Goal: Task Accomplishment & Management: Complete application form

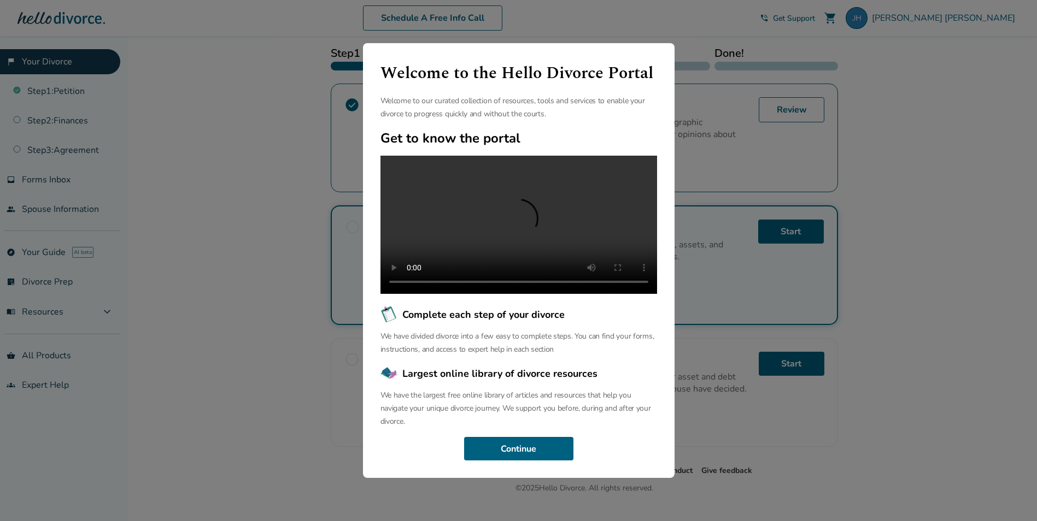
scroll to position [164, 0]
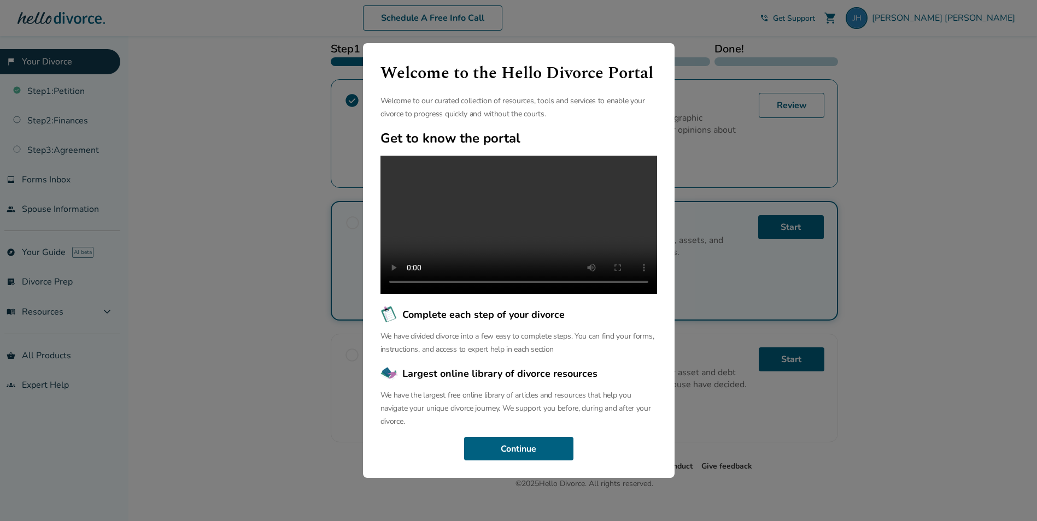
click at [656, 61] on h1 "Welcome to the Hello Divorce Portal" at bounding box center [518, 73] width 277 height 25
click at [526, 455] on button "Continue" at bounding box center [518, 449] width 109 height 24
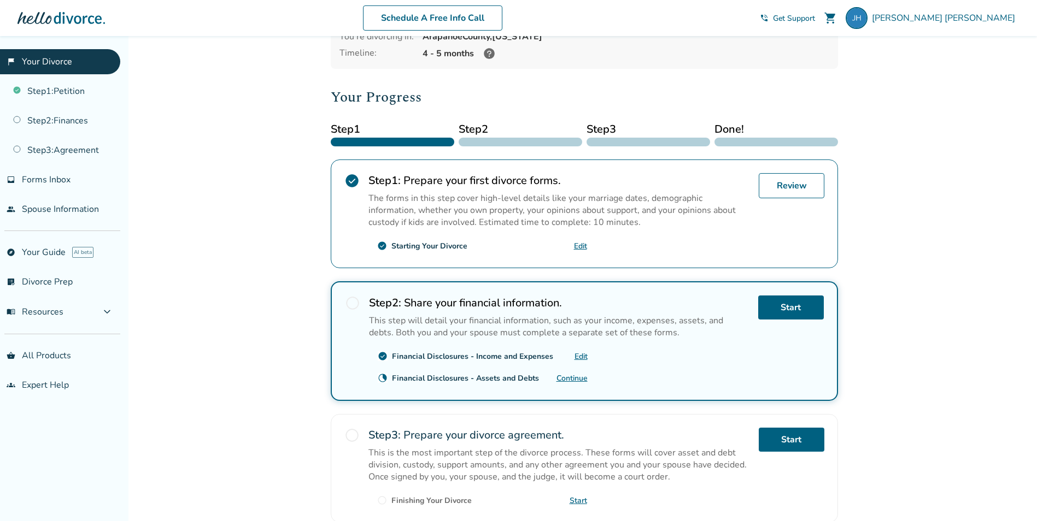
scroll to position [0, 0]
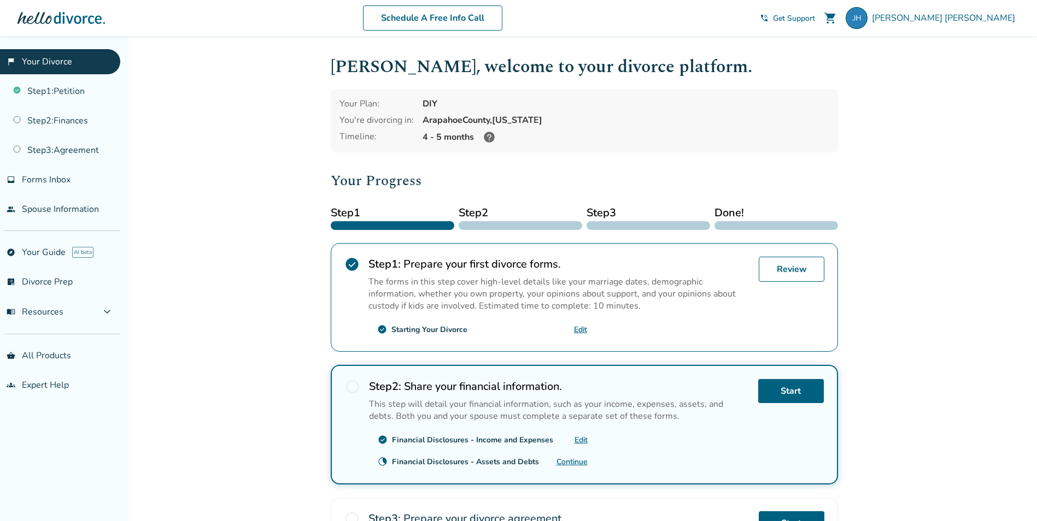
click at [579, 441] on link "Edit" at bounding box center [580, 440] width 13 height 10
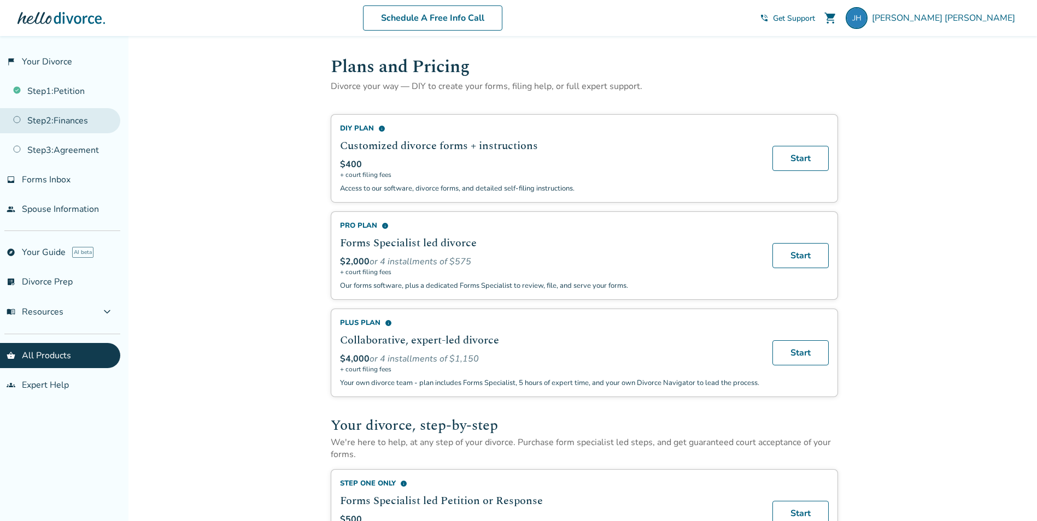
click at [81, 121] on link "Step 2 : Finances" at bounding box center [60, 120] width 120 height 25
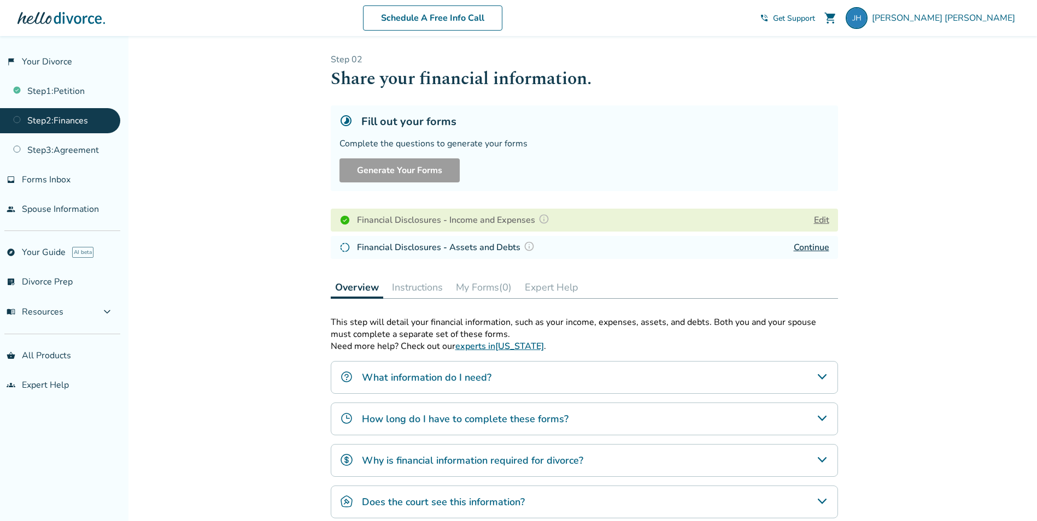
click at [814, 249] on link "Continue" at bounding box center [812, 248] width 36 height 12
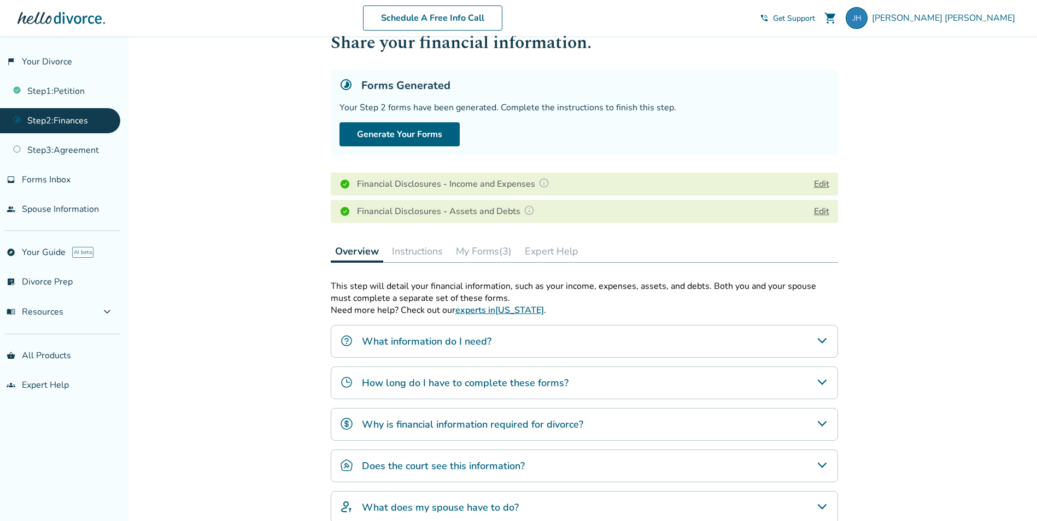
scroll to position [91, 0]
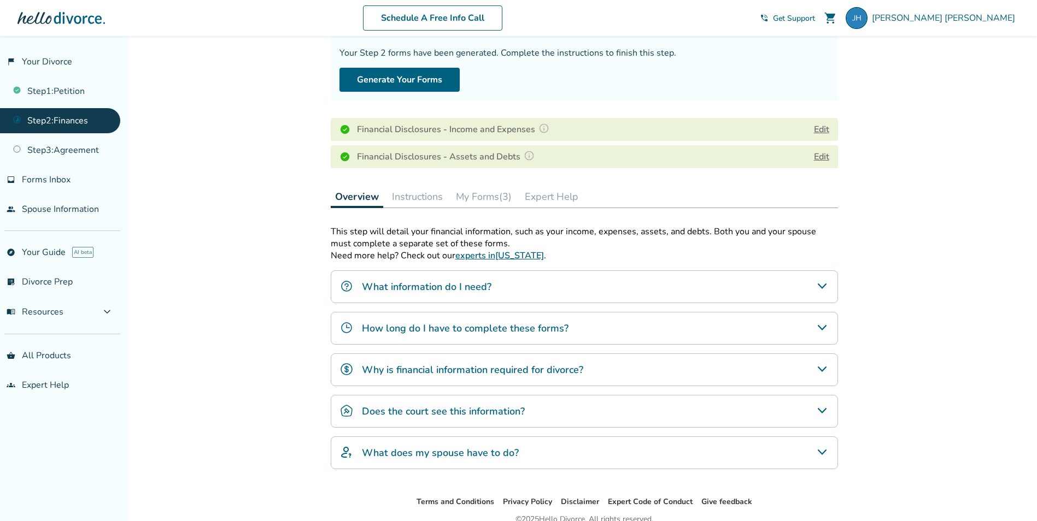
click at [826, 286] on icon "What information do I need?" at bounding box center [821, 286] width 13 height 13
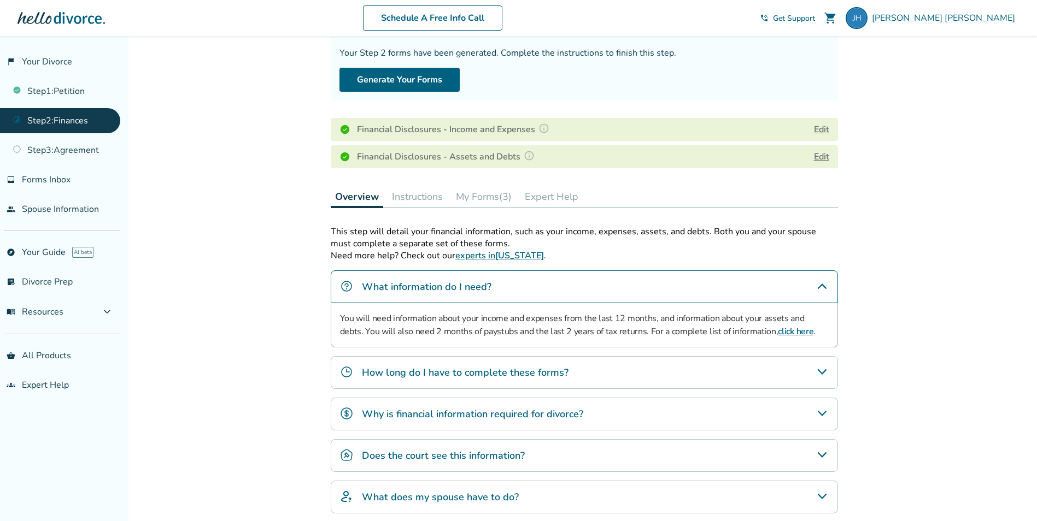
click at [778, 332] on link "click here" at bounding box center [796, 332] width 36 height 12
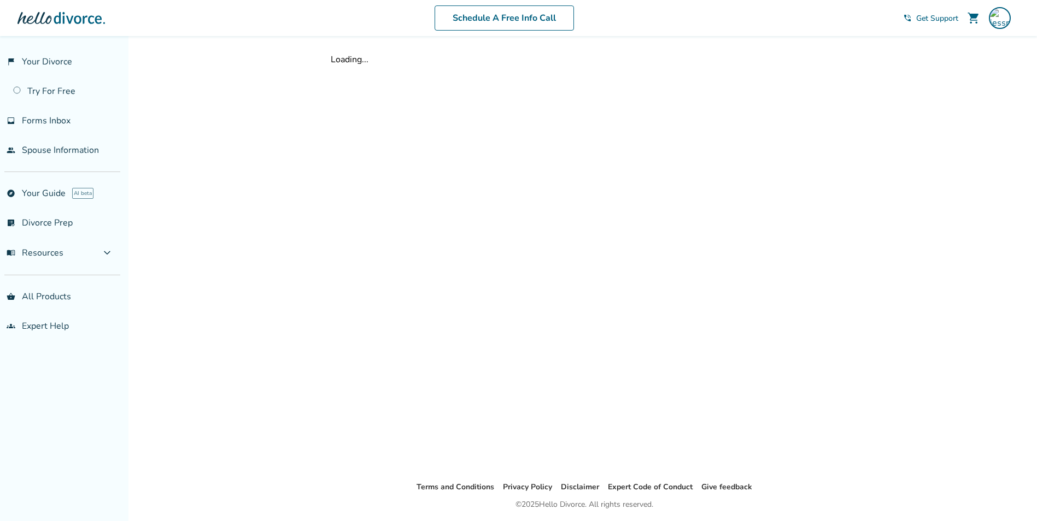
scroll to position [36, 0]
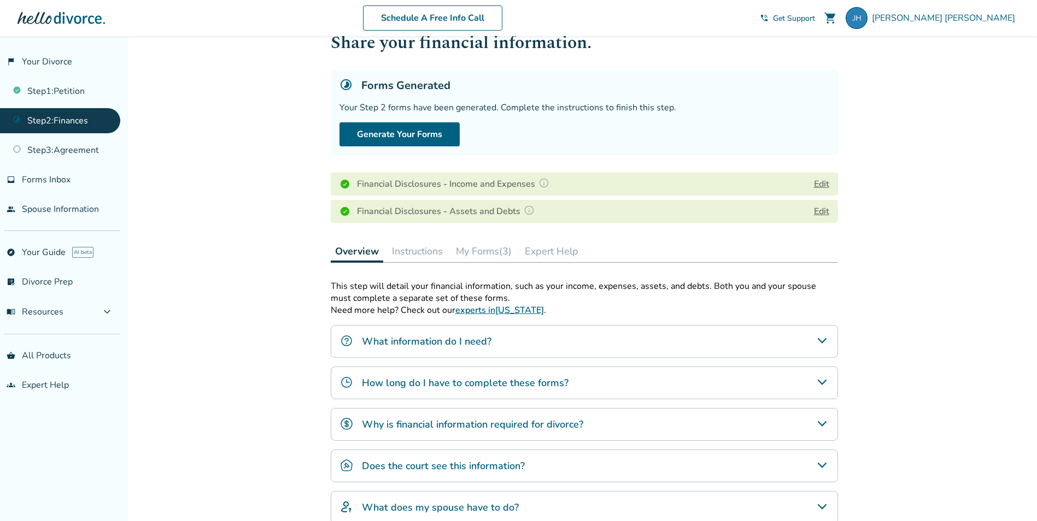
click at [823, 381] on icon "How long do I have to complete these forms?" at bounding box center [821, 382] width 13 height 13
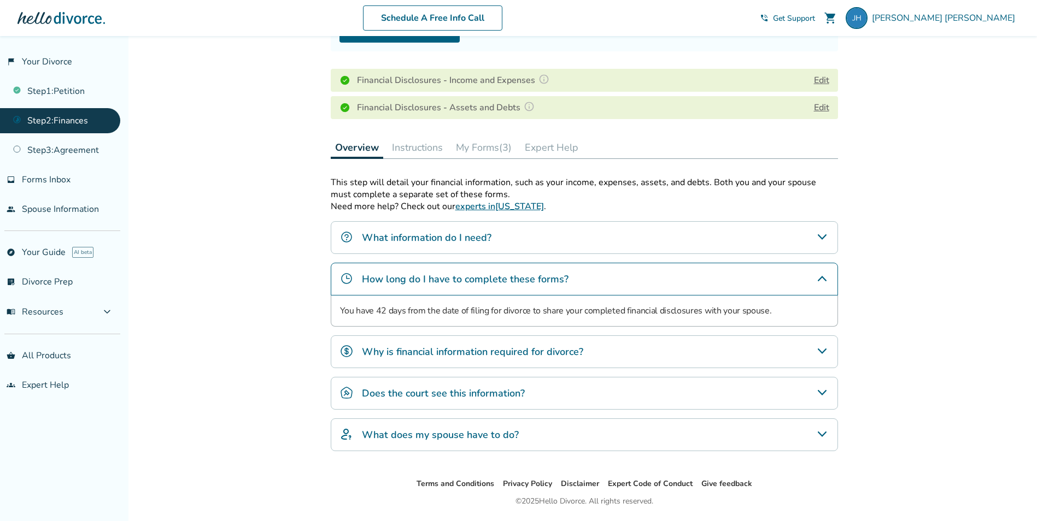
scroll to position [145, 0]
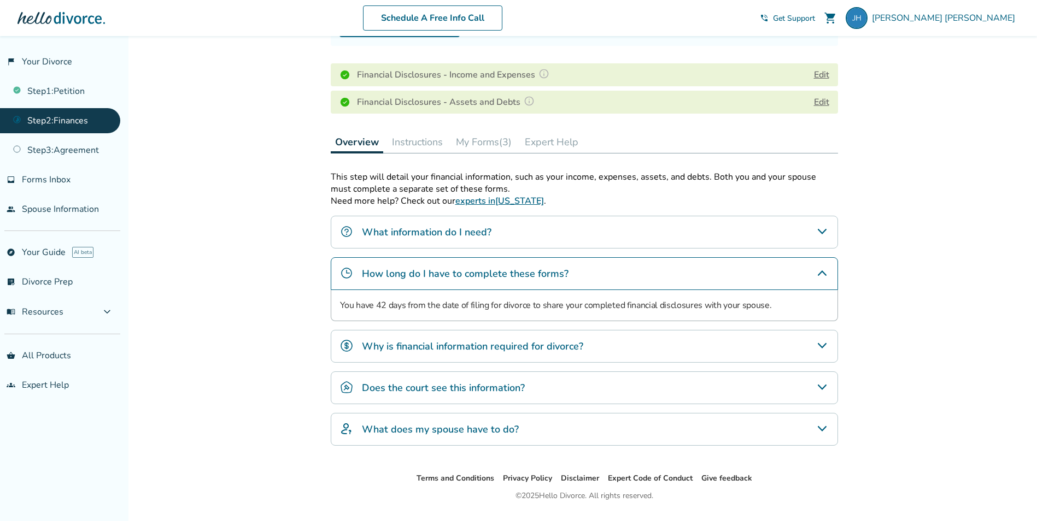
click at [825, 345] on icon "Why is financial information required for divorce?" at bounding box center [821, 345] width 13 height 13
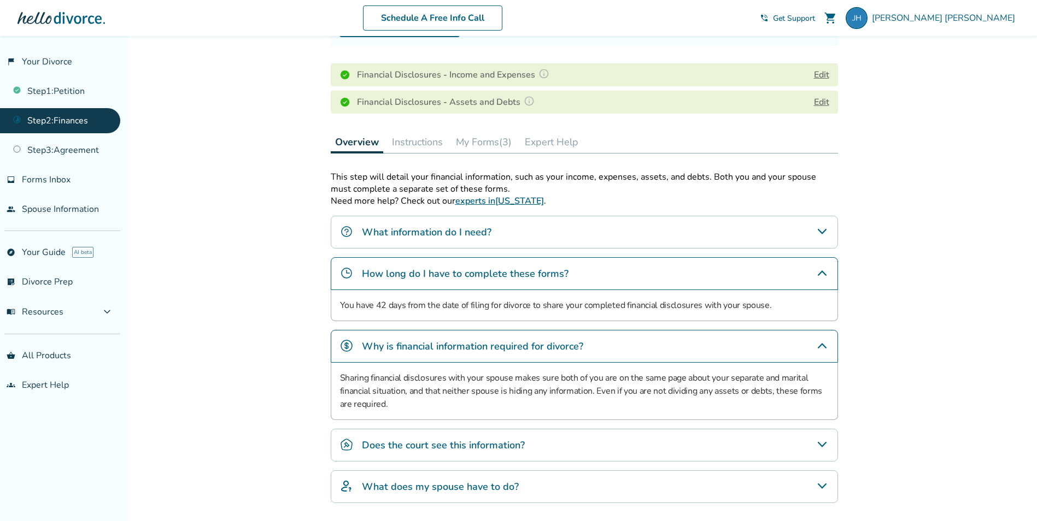
scroll to position [200, 0]
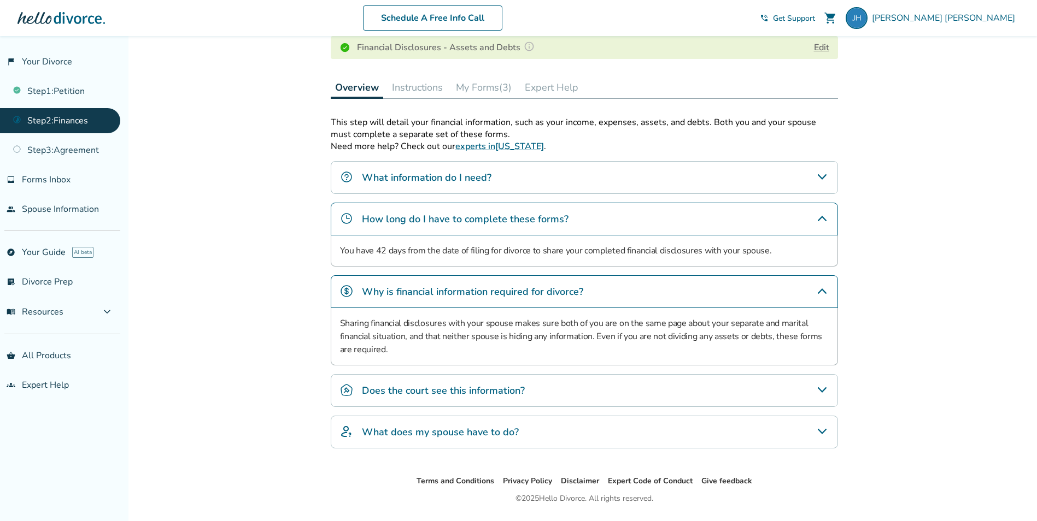
click at [824, 388] on icon "Does the court see this information?" at bounding box center [821, 390] width 13 height 13
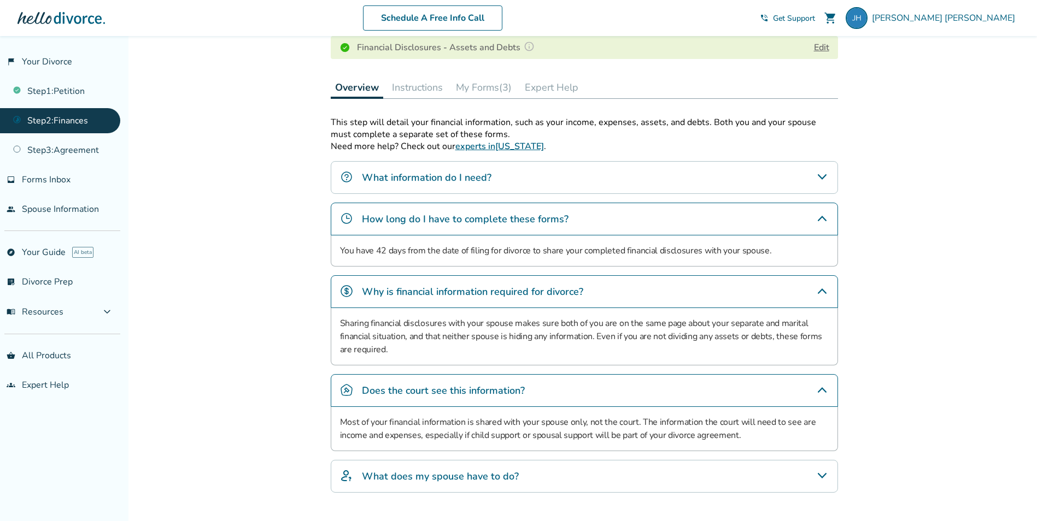
scroll to position [255, 0]
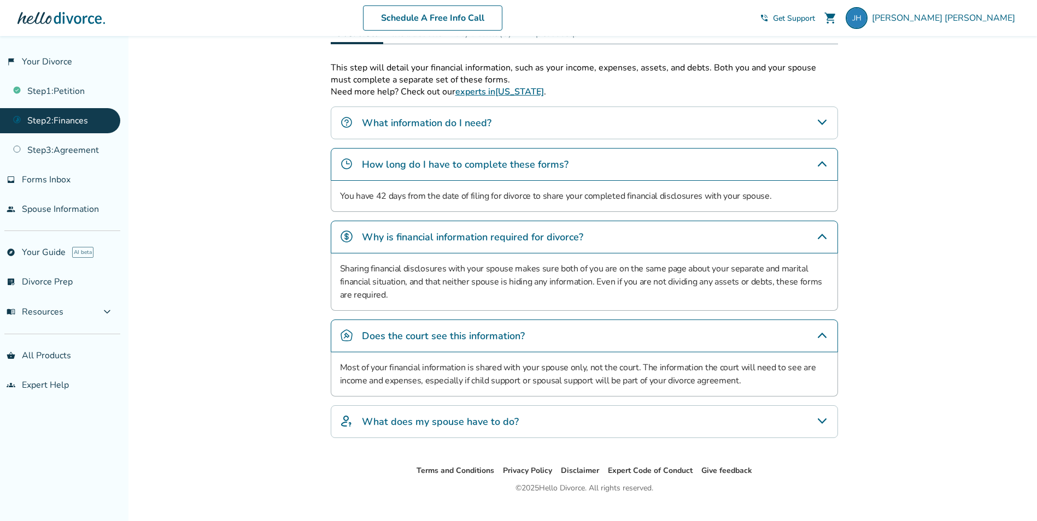
click at [824, 420] on icon "What does my spouse have to do?" at bounding box center [821, 421] width 13 height 13
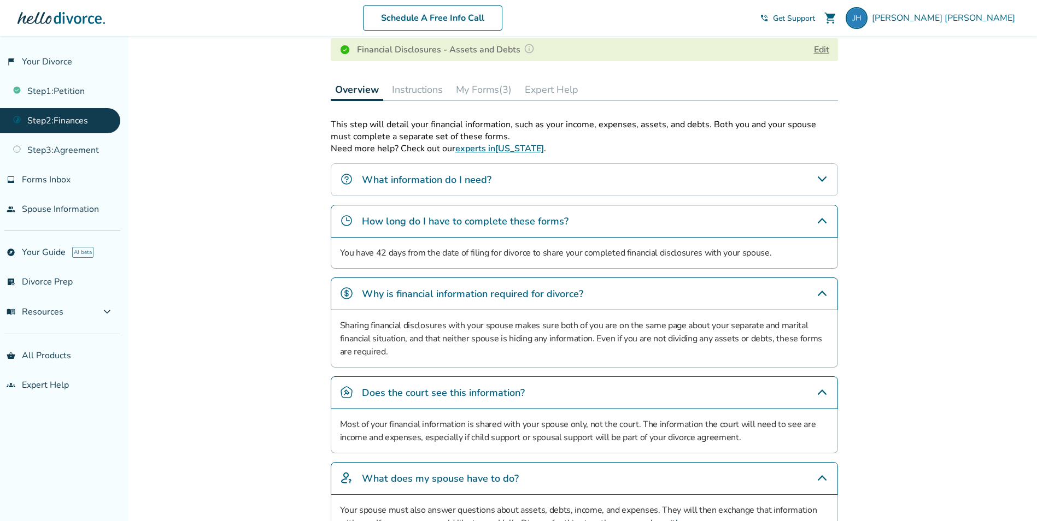
scroll to position [145, 0]
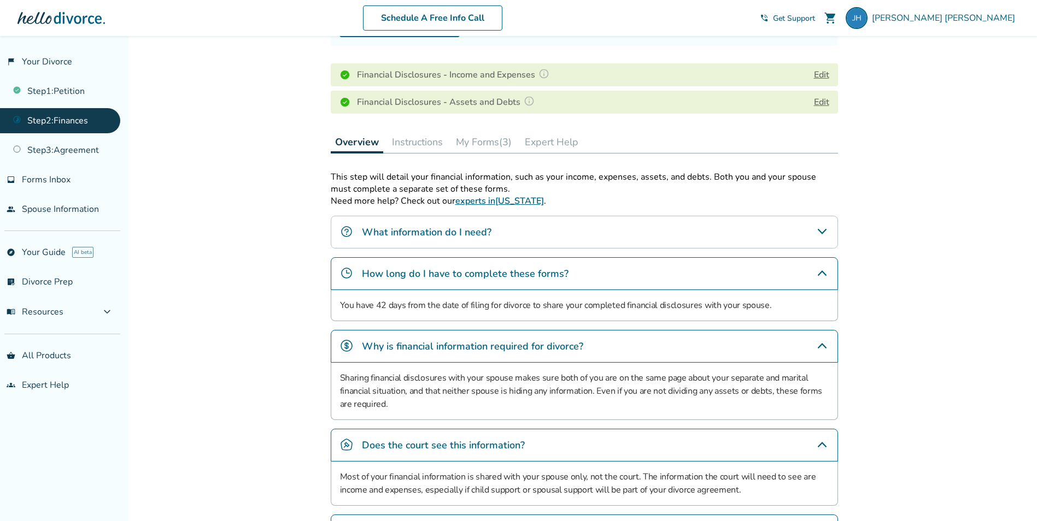
click at [818, 230] on icon "What information do I need?" at bounding box center [821, 231] width 9 height 5
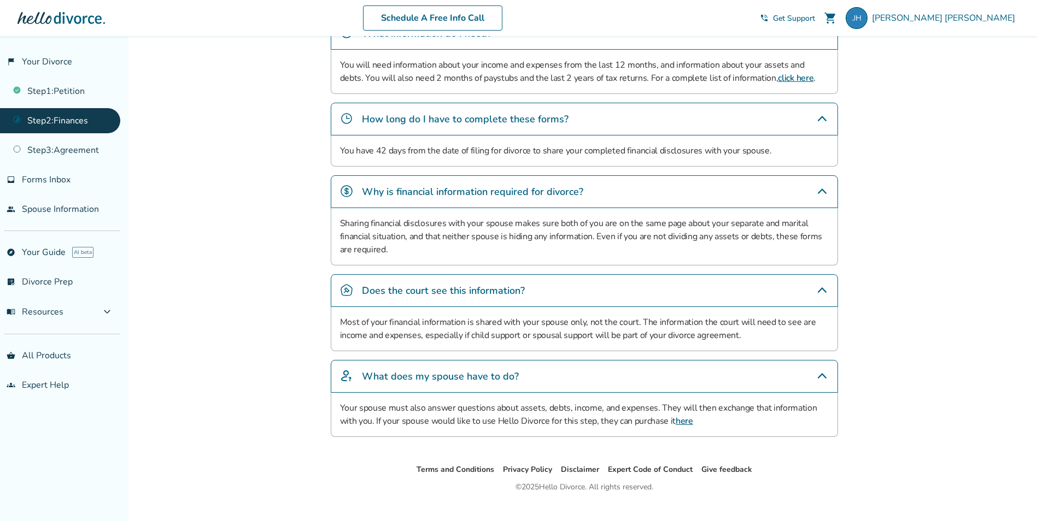
scroll to position [363, 0]
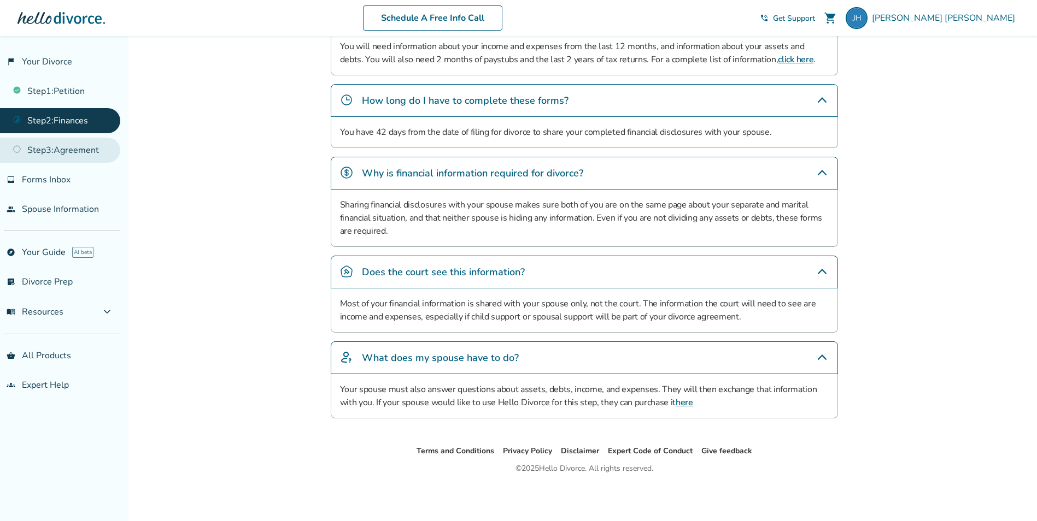
click at [77, 151] on link "Step 3 : Agreement" at bounding box center [60, 150] width 120 height 25
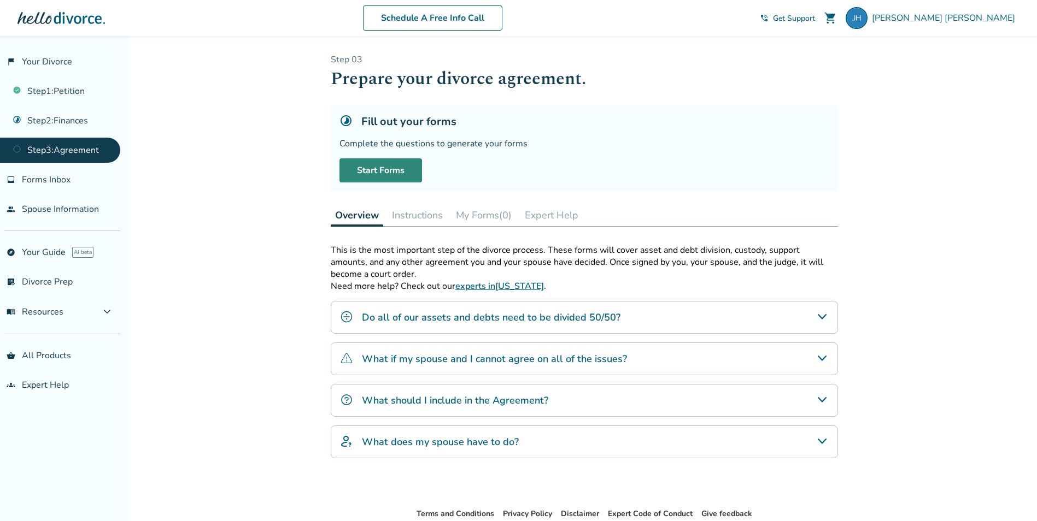
click at [373, 175] on link "Start Forms" at bounding box center [380, 170] width 83 height 24
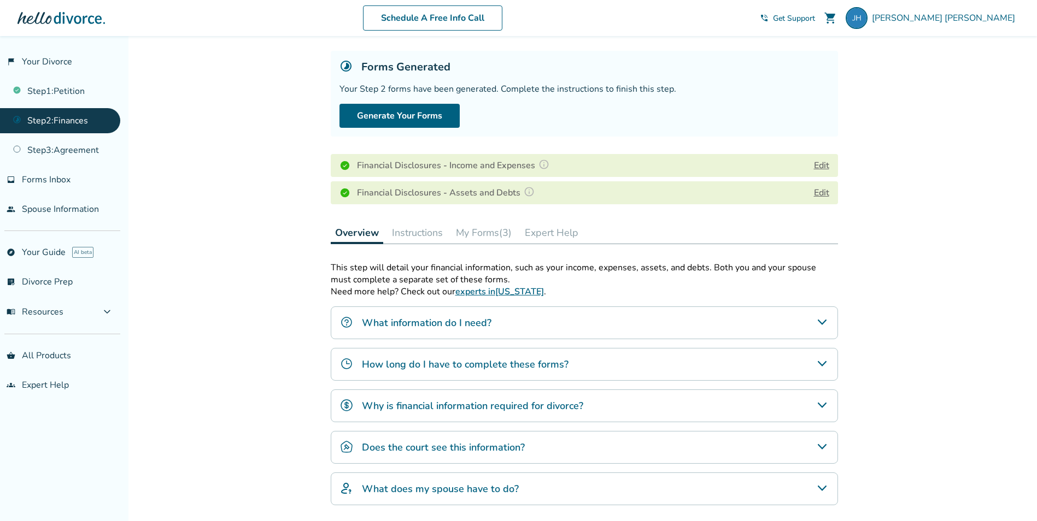
scroll to position [109, 0]
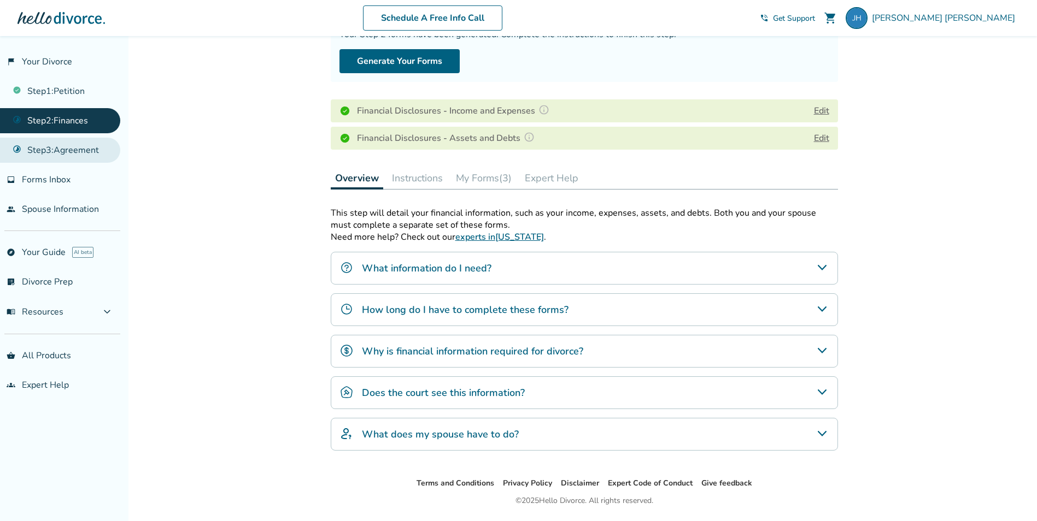
click at [54, 145] on link "Step 3 : Agreement" at bounding box center [60, 150] width 120 height 25
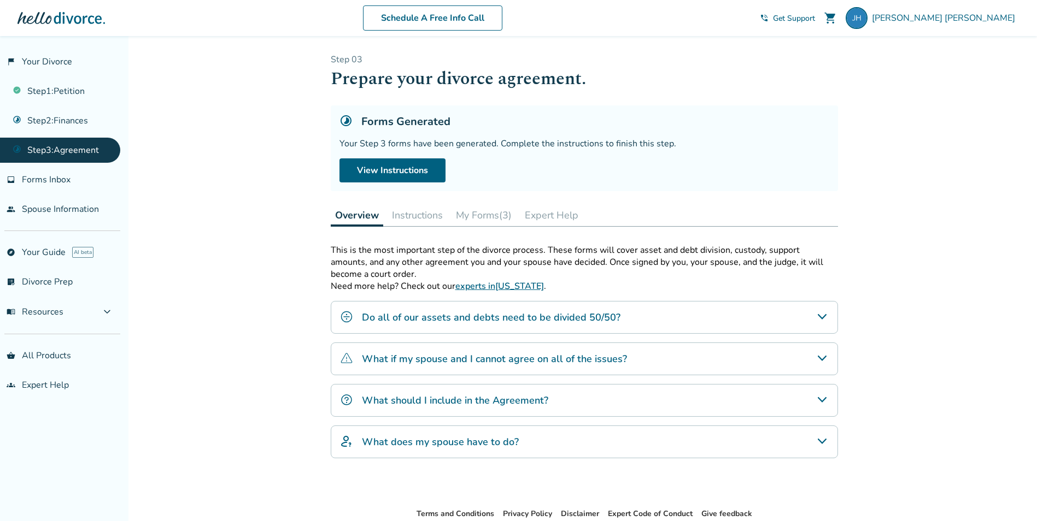
scroll to position [55, 0]
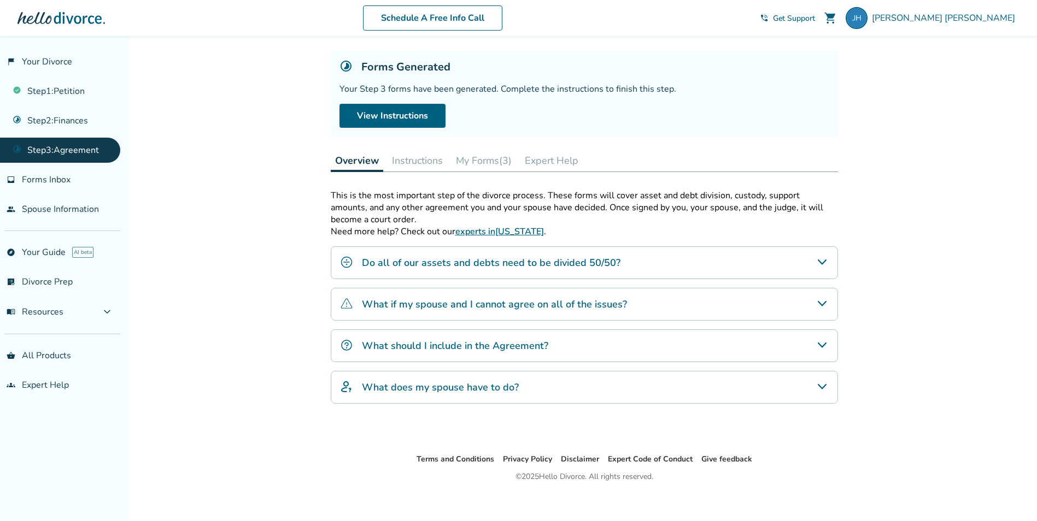
click at [505, 163] on button "My Forms (3)" at bounding box center [483, 161] width 64 height 22
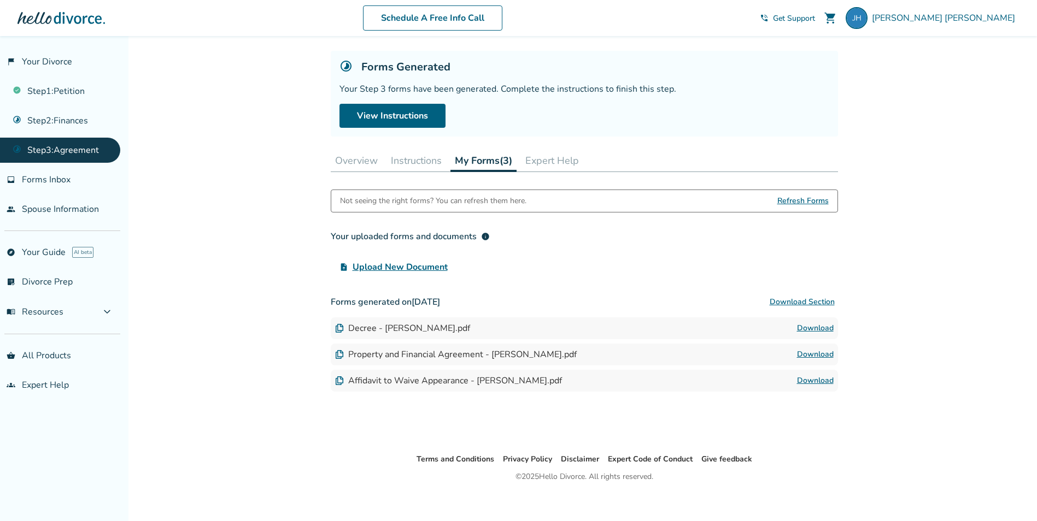
click at [813, 327] on link "Download" at bounding box center [815, 328] width 37 height 13
click at [817, 356] on link "Download" at bounding box center [815, 354] width 37 height 13
click at [814, 378] on link "Download" at bounding box center [815, 380] width 37 height 13
click at [357, 157] on button "Overview" at bounding box center [356, 161] width 51 height 22
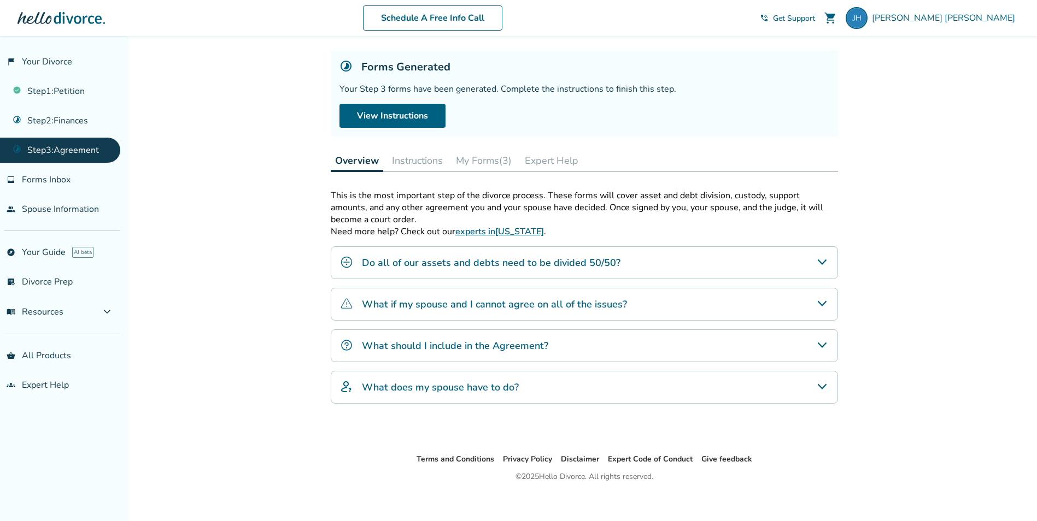
click at [397, 161] on button "Instructions" at bounding box center [417, 161] width 60 height 22
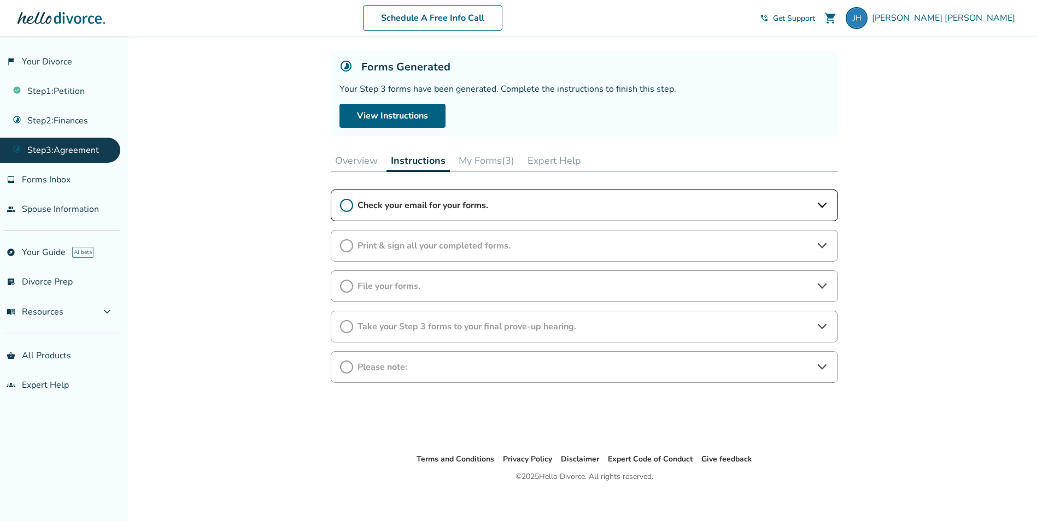
click at [820, 287] on icon at bounding box center [821, 286] width 9 height 5
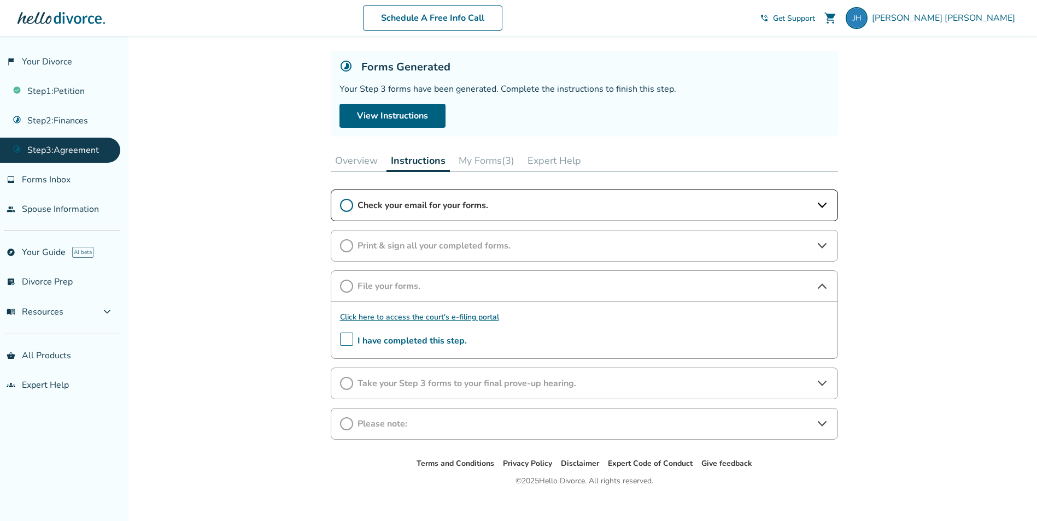
click at [827, 242] on icon at bounding box center [821, 245] width 13 height 13
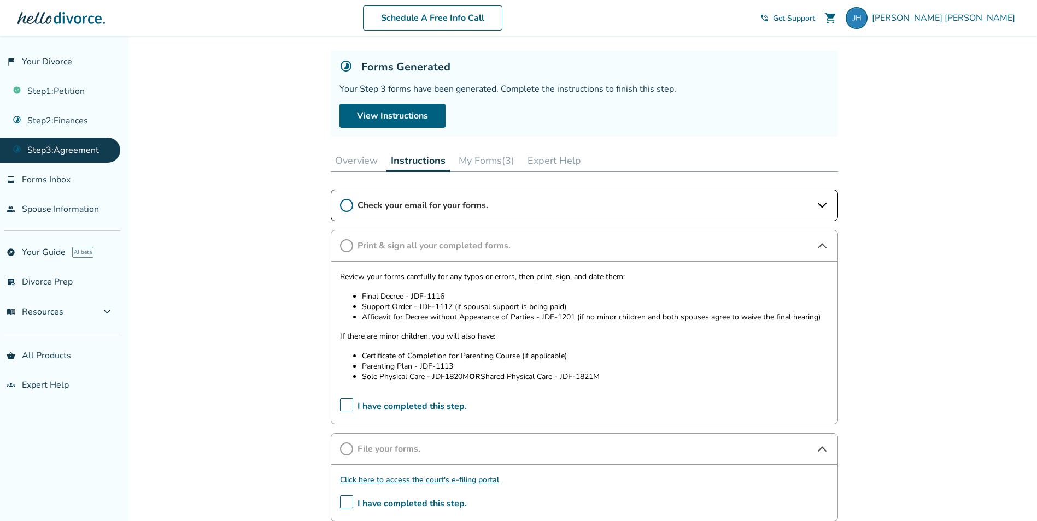
click at [825, 206] on icon at bounding box center [821, 205] width 13 height 13
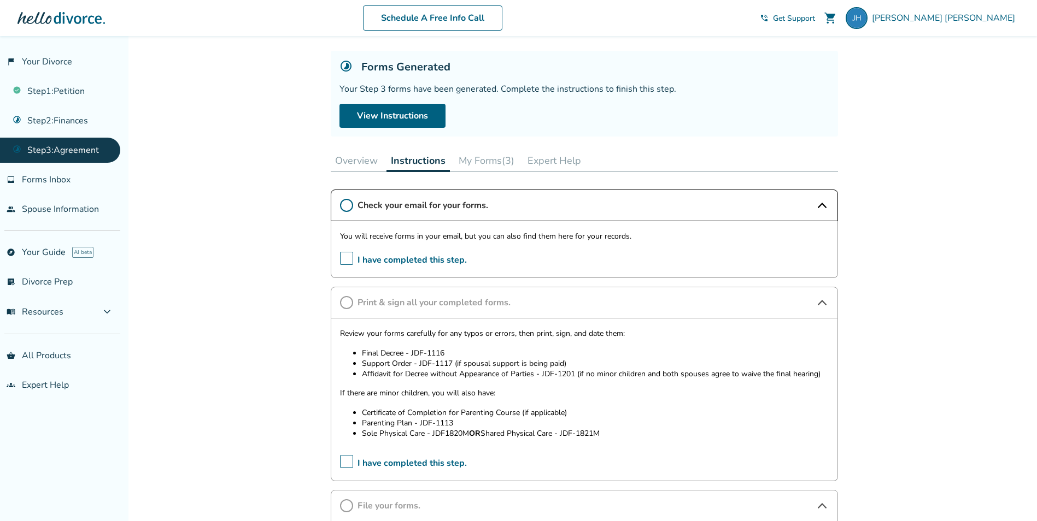
click at [489, 164] on button "My Forms (3)" at bounding box center [486, 161] width 64 height 22
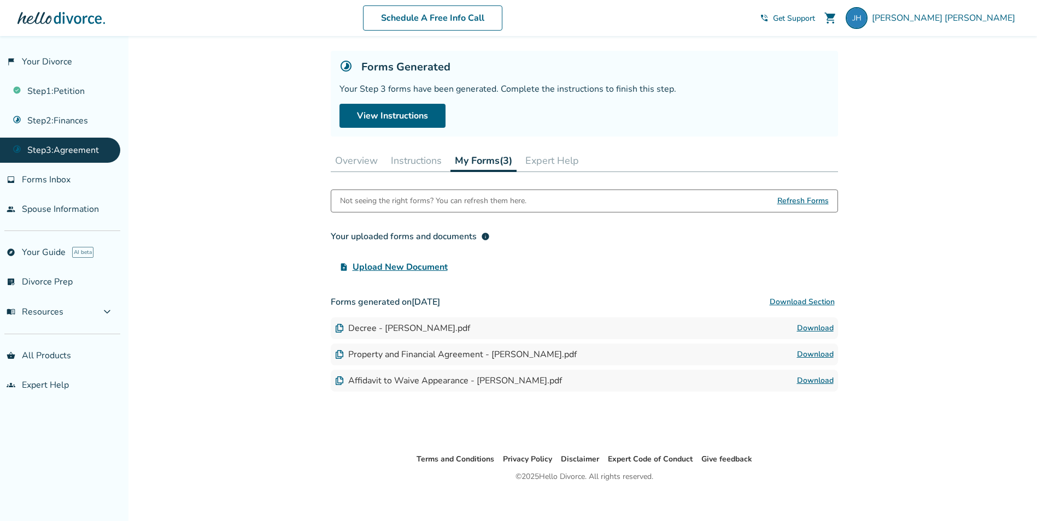
click at [825, 358] on link "Download" at bounding box center [815, 354] width 37 height 13
click at [811, 325] on link "Download" at bounding box center [815, 328] width 37 height 13
click at [55, 181] on span "Forms Inbox" at bounding box center [46, 180] width 49 height 12
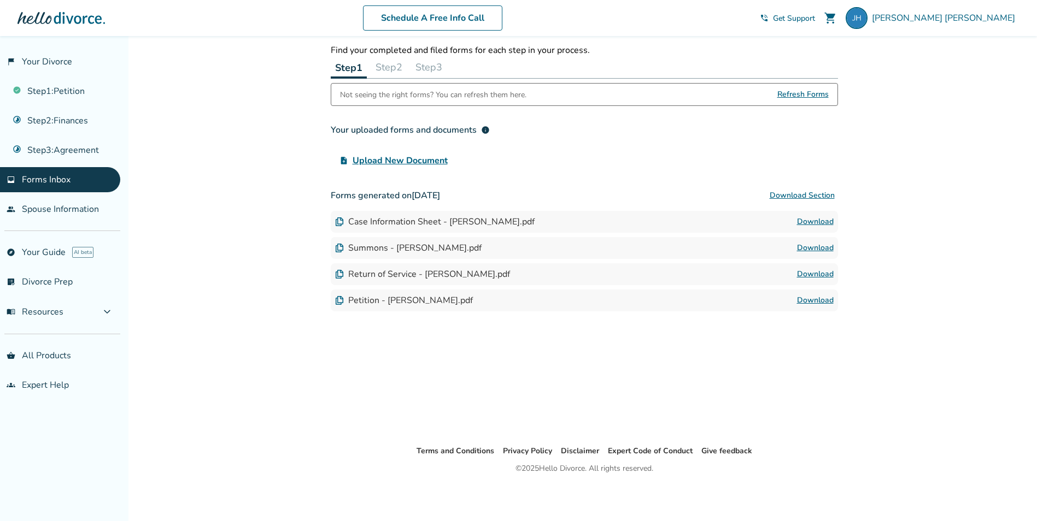
click at [383, 64] on button "Step 2" at bounding box center [389, 67] width 36 height 22
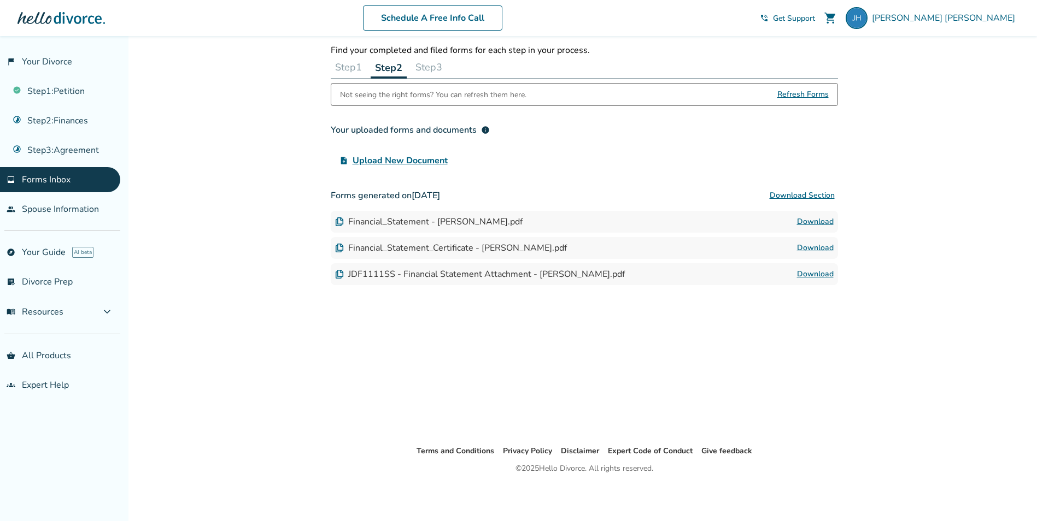
click at [800, 247] on link "Download" at bounding box center [815, 248] width 37 height 13
click at [418, 158] on span "Upload New Document" at bounding box center [399, 160] width 95 height 13
click at [0, 0] on input "upload_file Upload New Document" at bounding box center [0, 0] width 0 height 0
click at [38, 250] on link "explore Your Guide AI beta" at bounding box center [60, 252] width 120 height 25
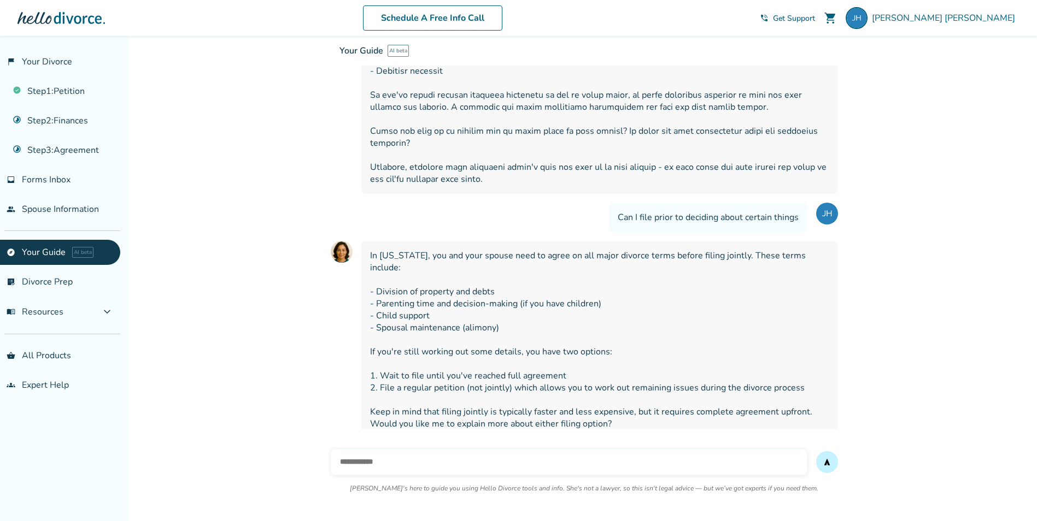
scroll to position [1664, 0]
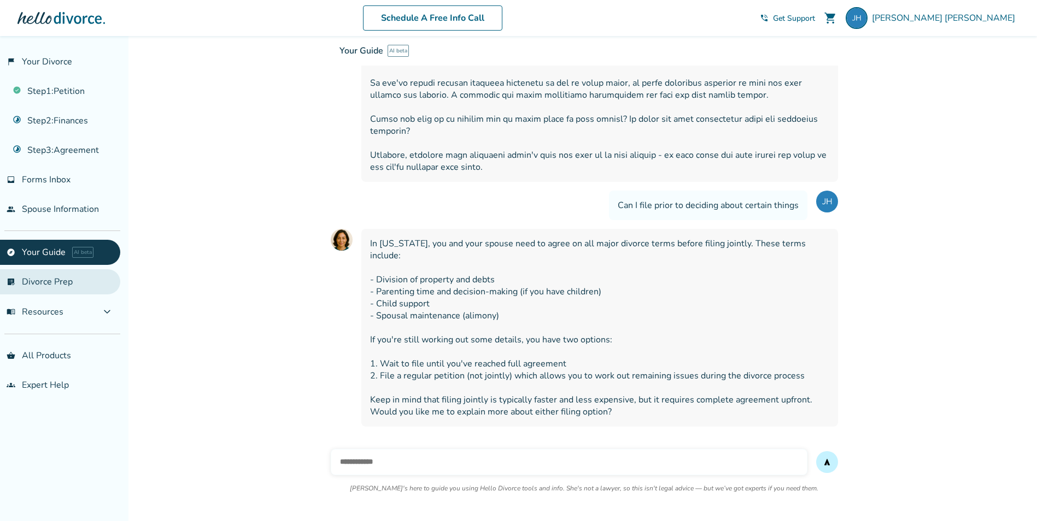
click at [46, 282] on link "list_alt_check Divorce Prep" at bounding box center [60, 281] width 120 height 25
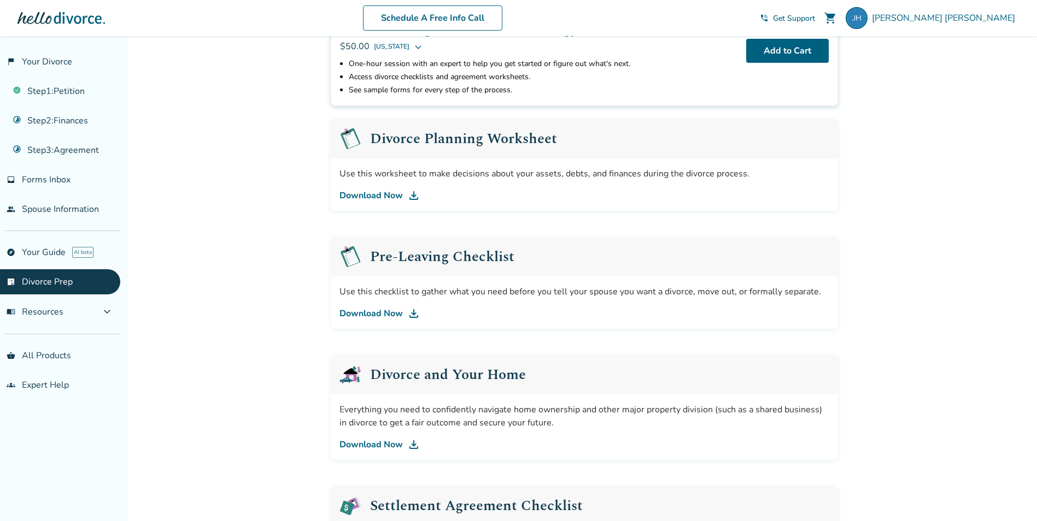
scroll to position [109, 0]
click at [379, 192] on link "Download Now" at bounding box center [584, 195] width 490 height 13
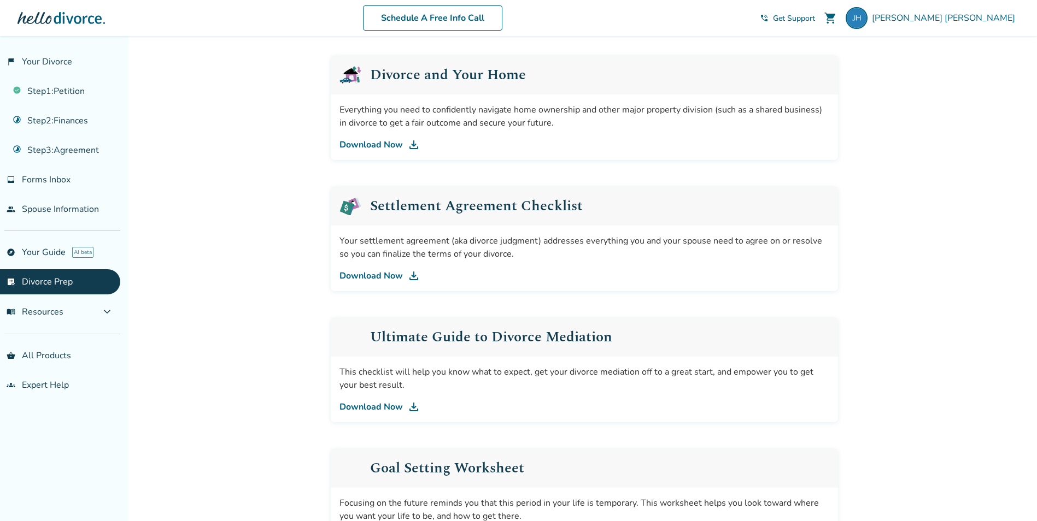
scroll to position [383, 0]
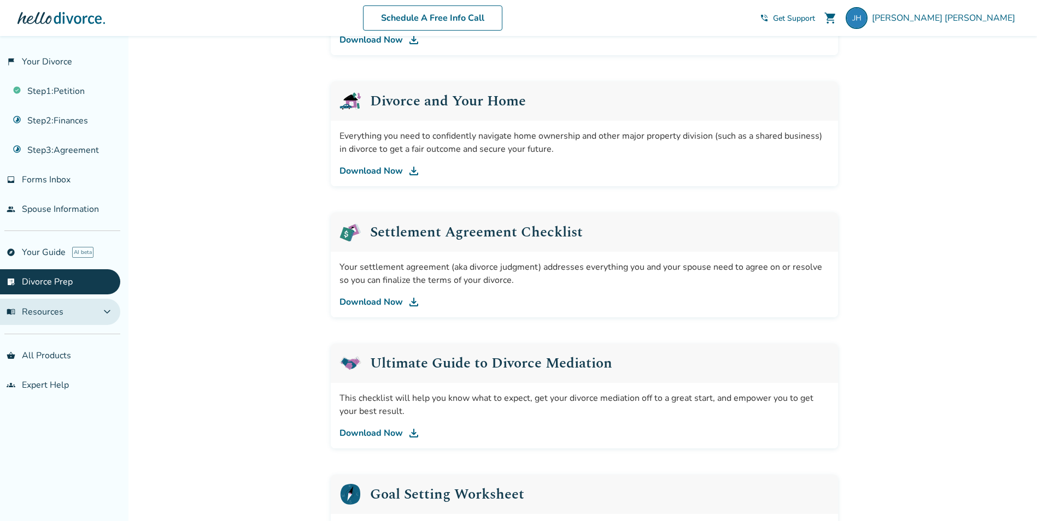
click at [105, 311] on span "expand_more" at bounding box center [107, 311] width 13 height 13
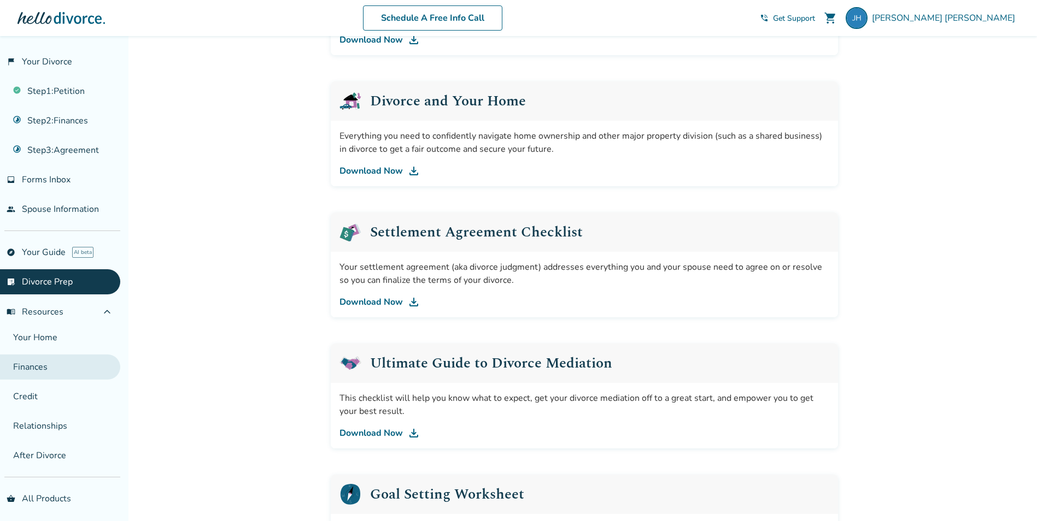
click at [44, 364] on link "Finances" at bounding box center [60, 367] width 120 height 25
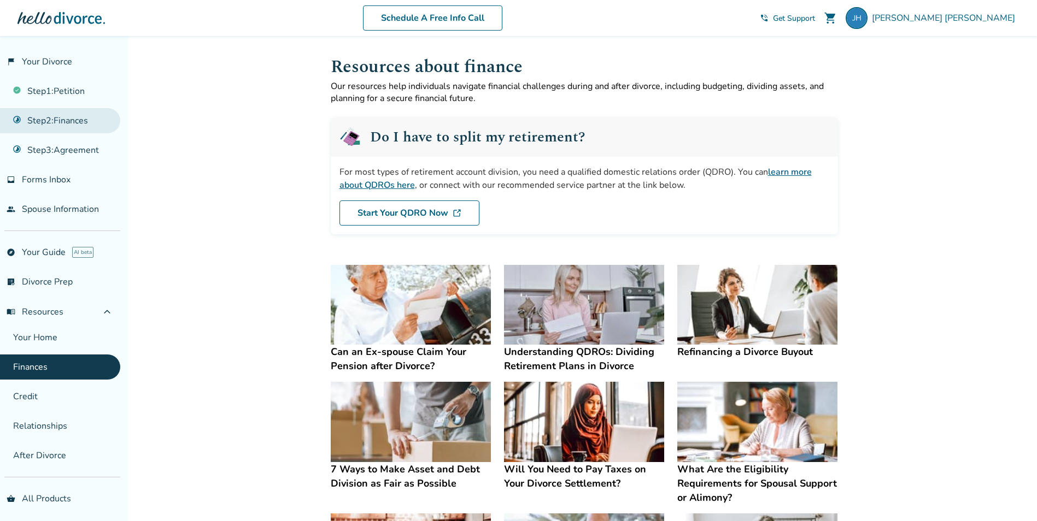
click at [72, 112] on link "Step 2 : Finances" at bounding box center [60, 120] width 120 height 25
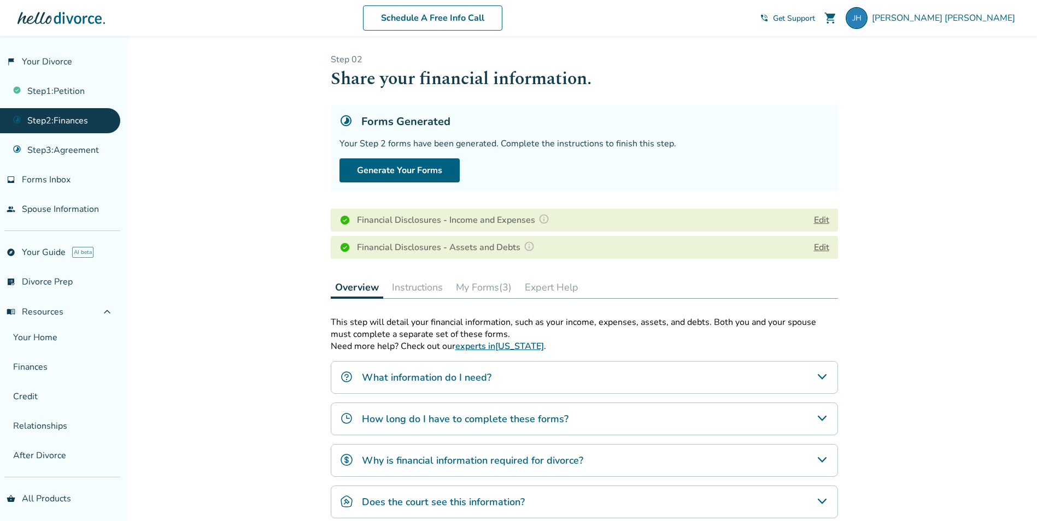
click at [824, 246] on button "Edit" at bounding box center [821, 247] width 15 height 13
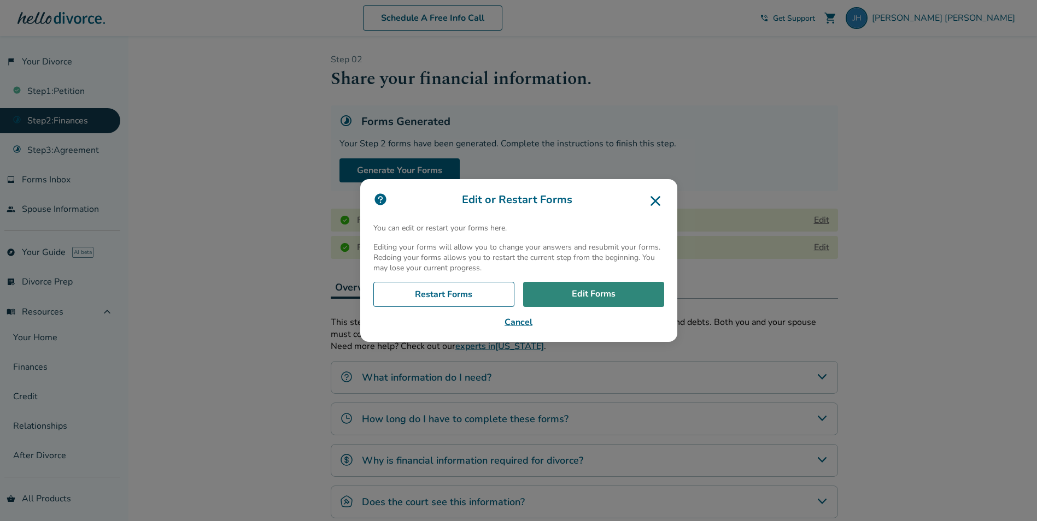
click at [598, 293] on link "Edit Forms" at bounding box center [593, 294] width 141 height 25
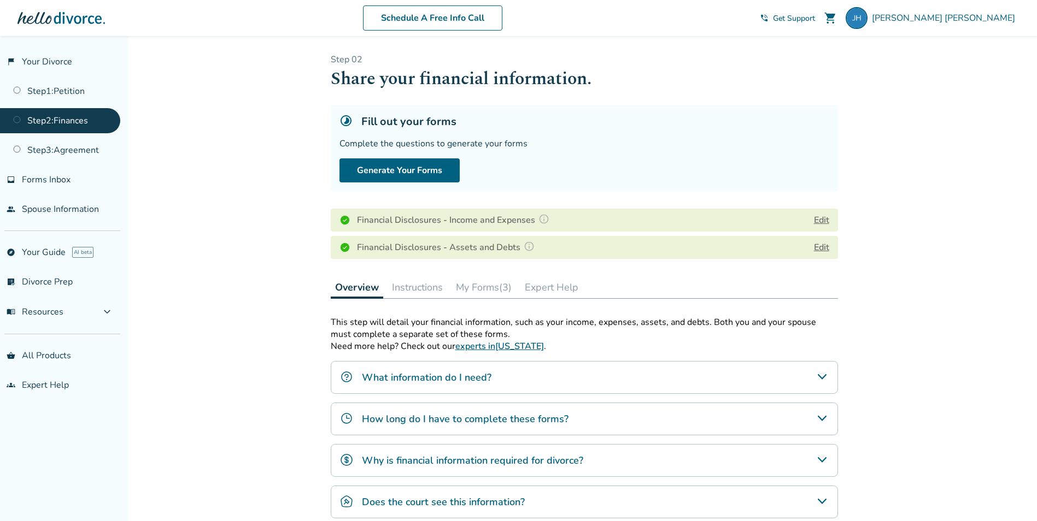
click at [487, 288] on button "My Forms (3)" at bounding box center [483, 288] width 64 height 22
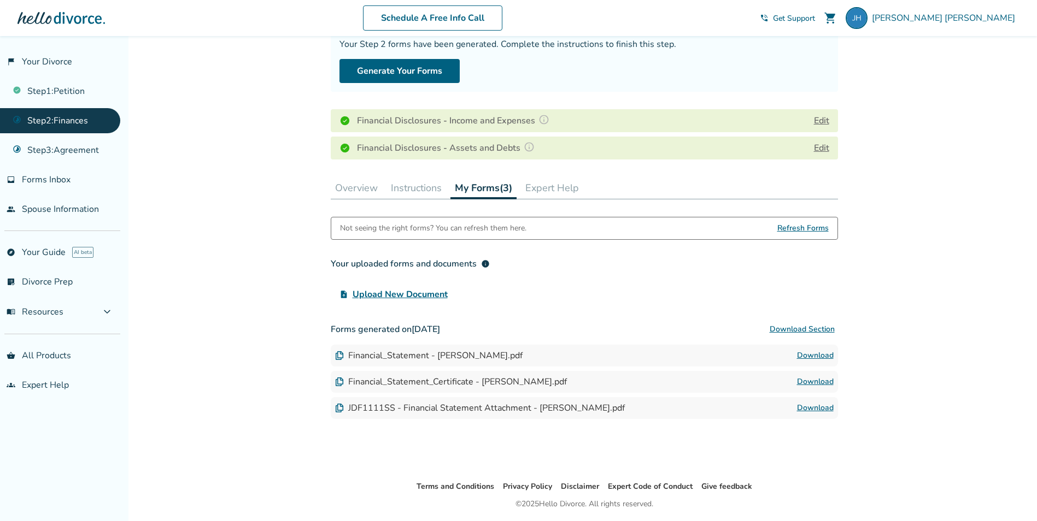
scroll to position [109, 0]
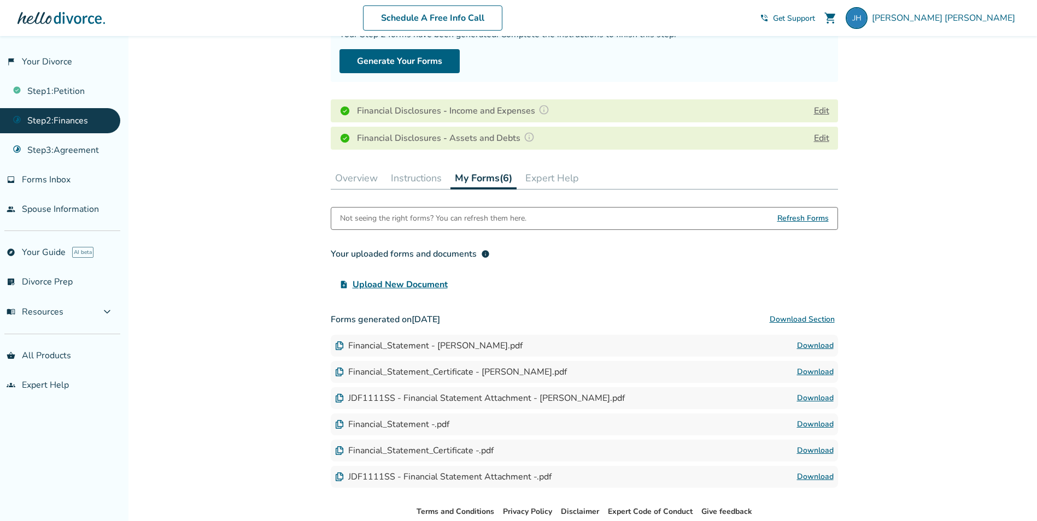
click at [814, 396] on link "Download" at bounding box center [815, 398] width 37 height 13
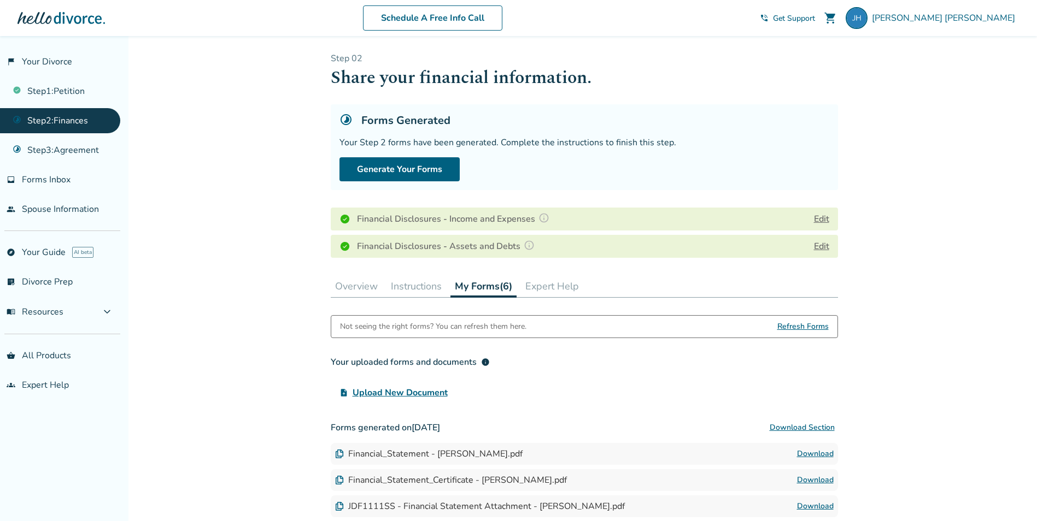
scroll to position [0, 0]
click at [822, 220] on button "Edit" at bounding box center [821, 220] width 15 height 13
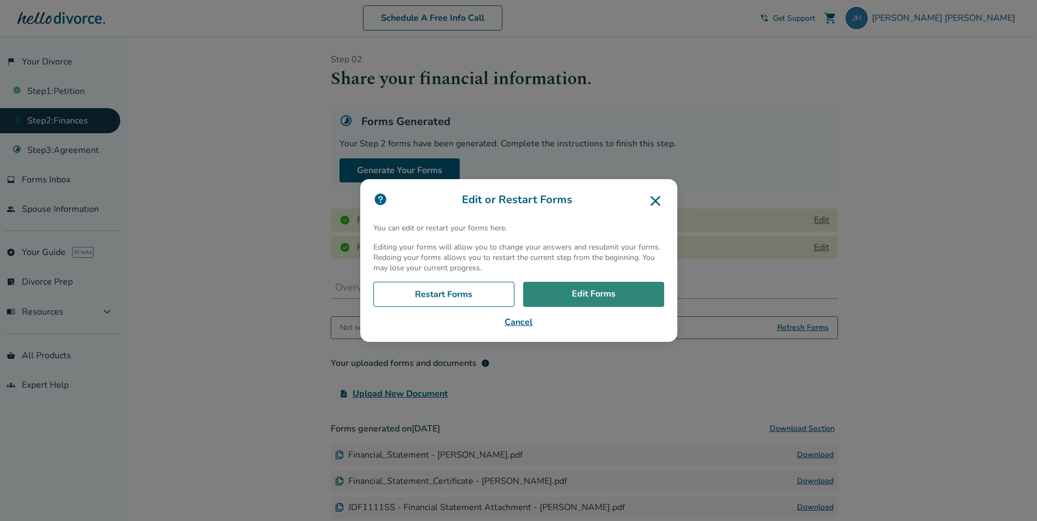
click at [638, 292] on link "Edit Forms" at bounding box center [593, 294] width 141 height 25
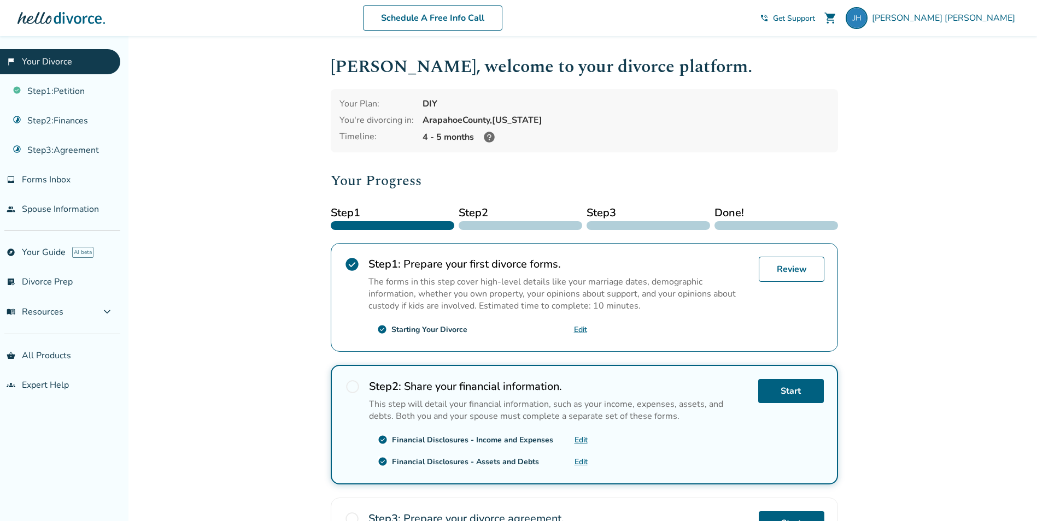
scroll to position [55, 0]
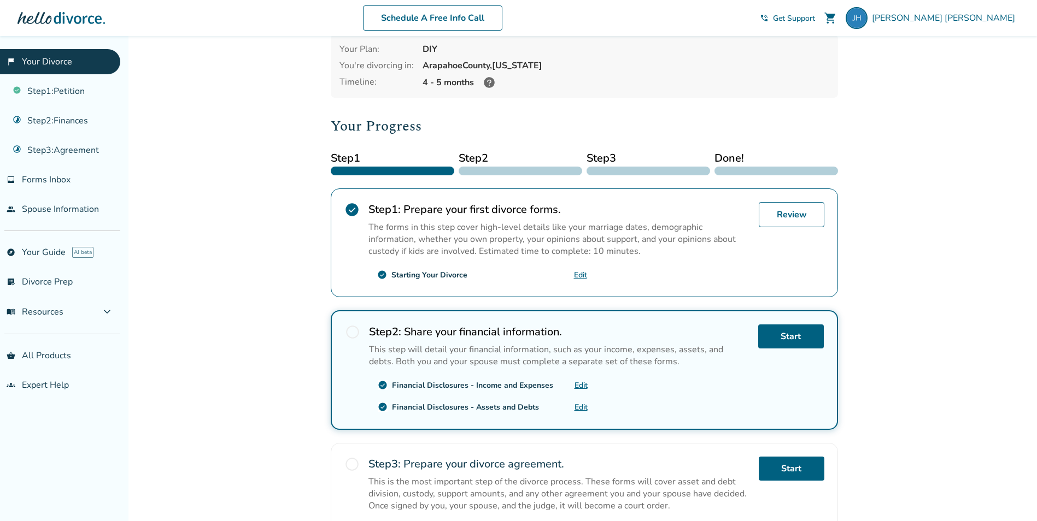
click at [580, 407] on link "Edit" at bounding box center [580, 407] width 13 height 10
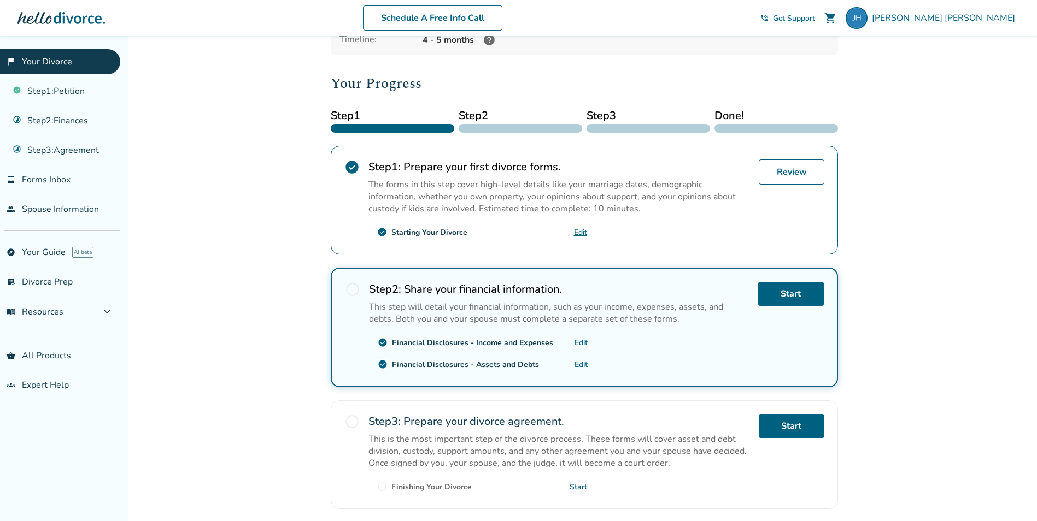
scroll to position [109, 0]
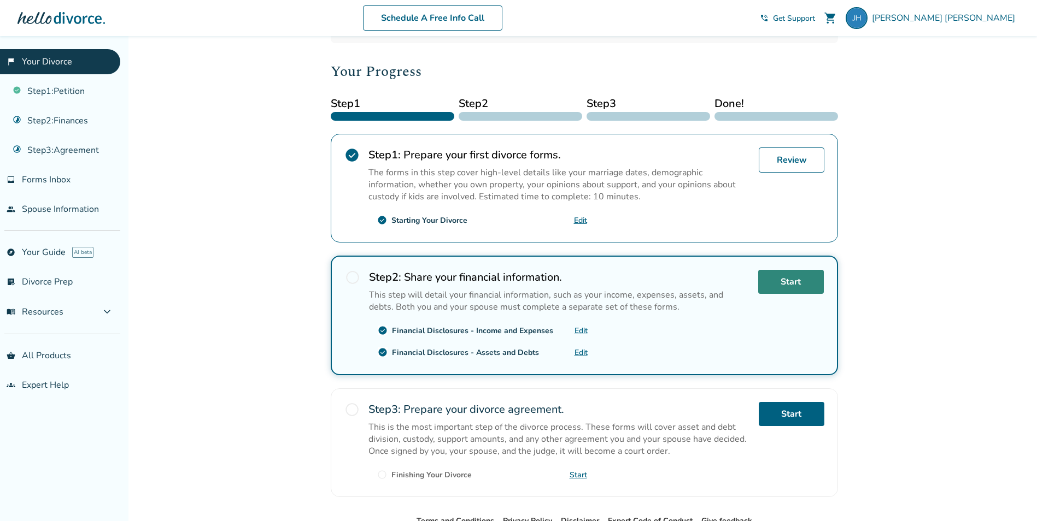
click at [797, 282] on link "Start" at bounding box center [791, 282] width 66 height 24
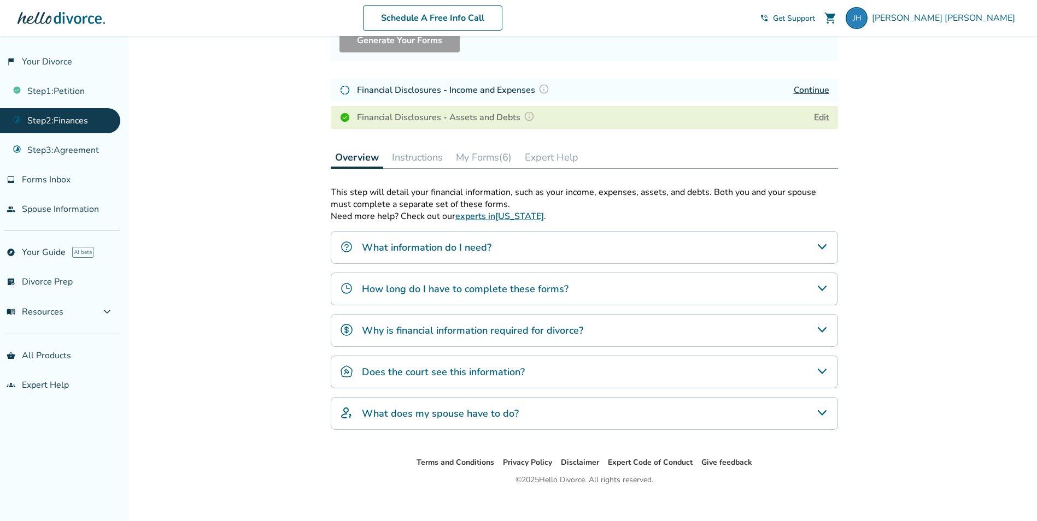
scroll to position [142, 0]
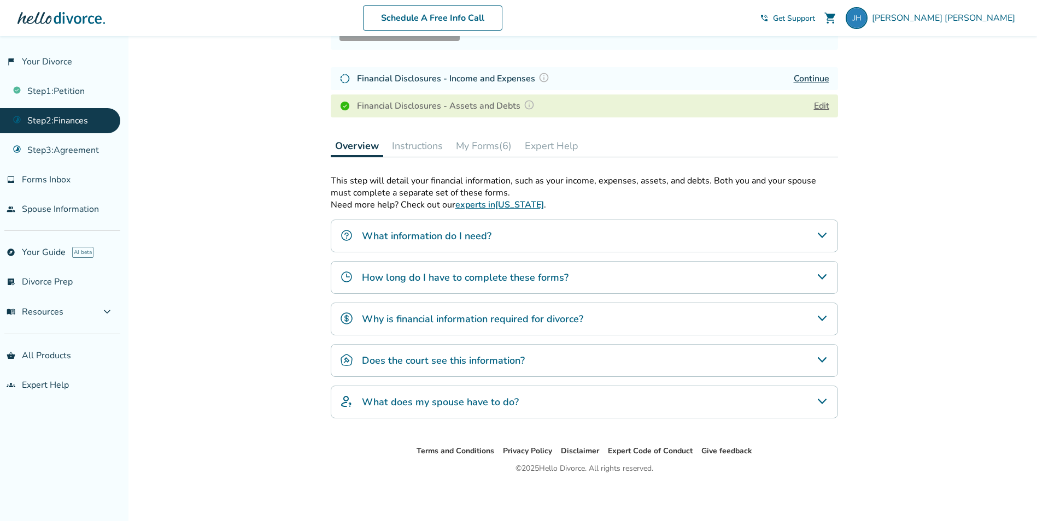
click at [795, 75] on link "Continue" at bounding box center [812, 79] width 36 height 12
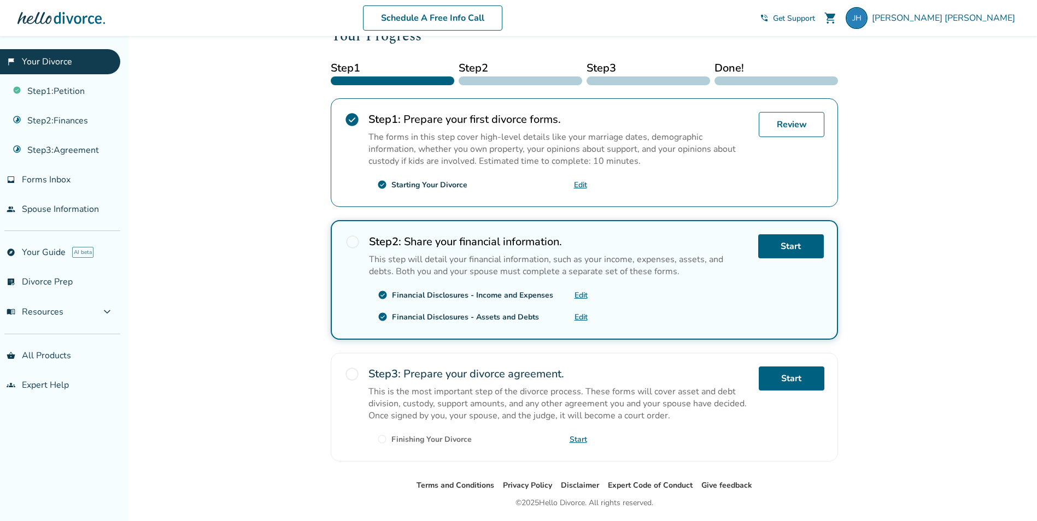
scroll to position [164, 0]
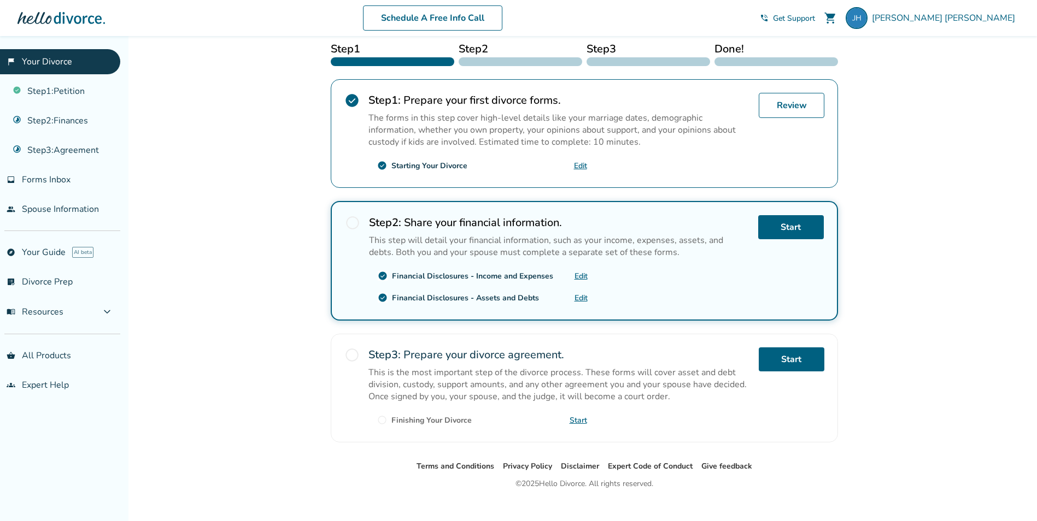
click at [578, 299] on link "Edit" at bounding box center [580, 298] width 13 height 10
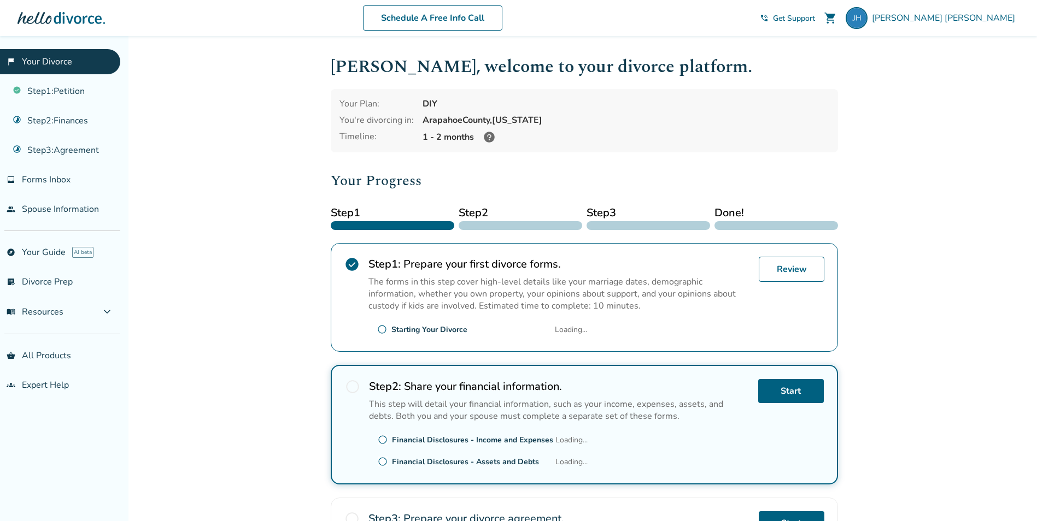
scroll to position [164, 0]
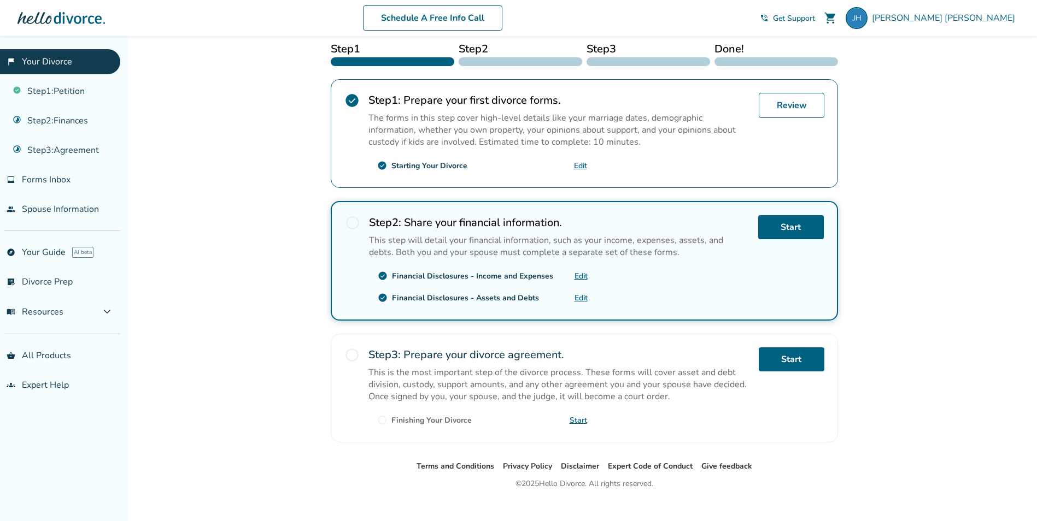
click at [575, 276] on link "Edit" at bounding box center [580, 276] width 13 height 10
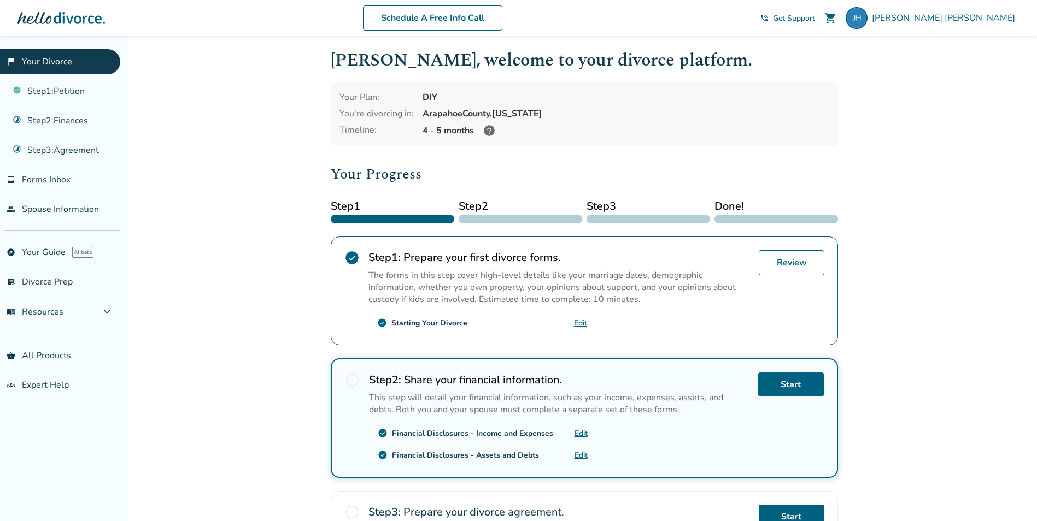
scroll to position [0, 0]
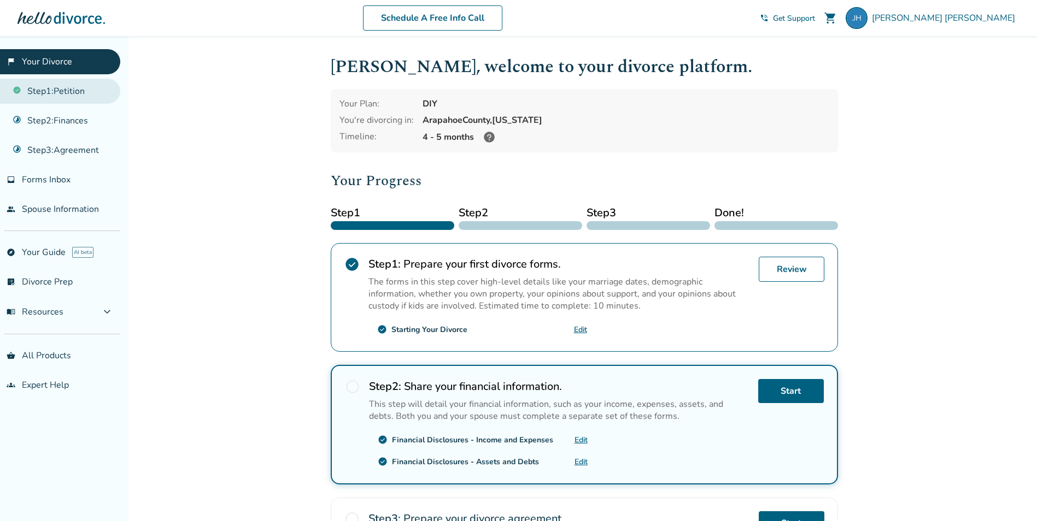
click at [66, 90] on link "Step 1 : Petition" at bounding box center [60, 91] width 120 height 25
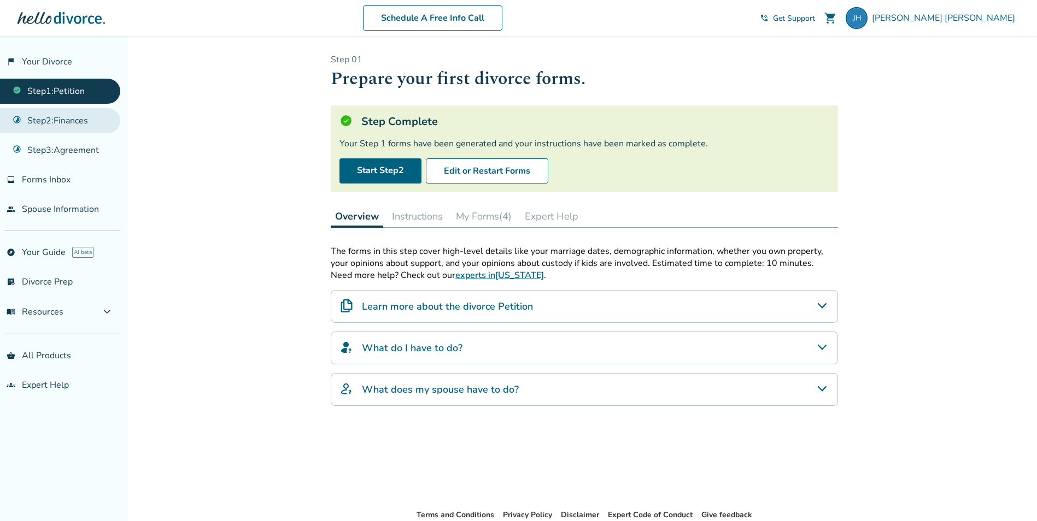
click at [70, 120] on link "Step 2 : Finances" at bounding box center [60, 120] width 120 height 25
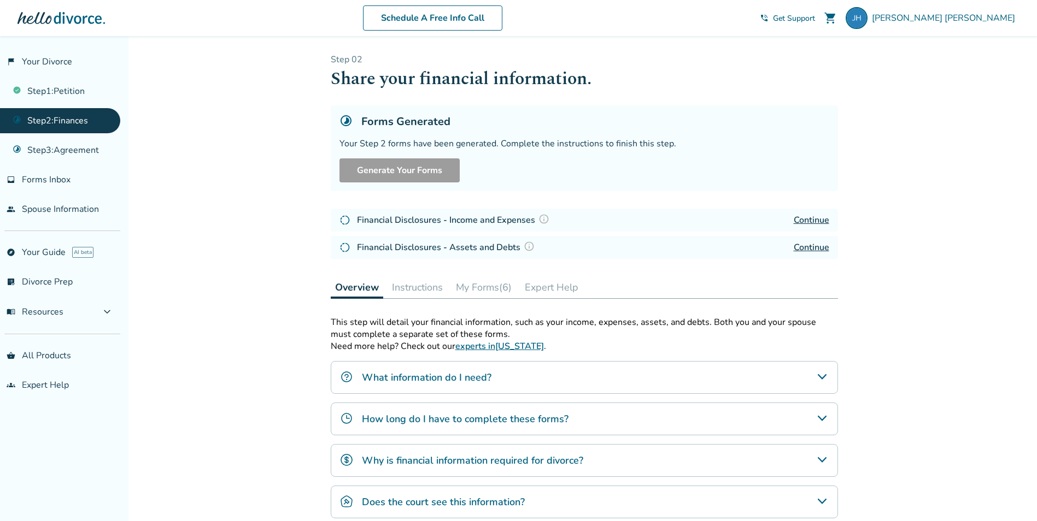
click at [428, 291] on button "Instructions" at bounding box center [417, 288] width 60 height 22
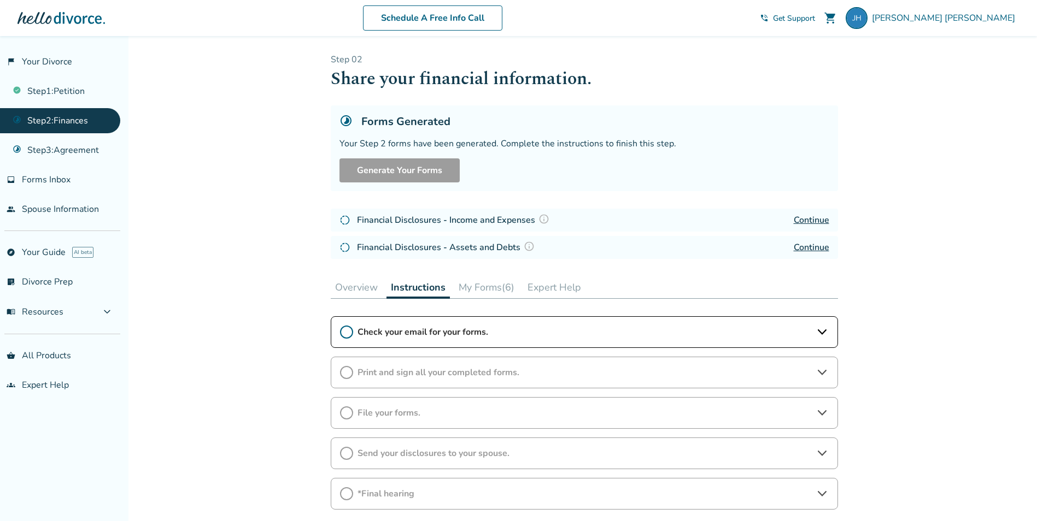
click at [821, 328] on icon at bounding box center [821, 332] width 13 height 13
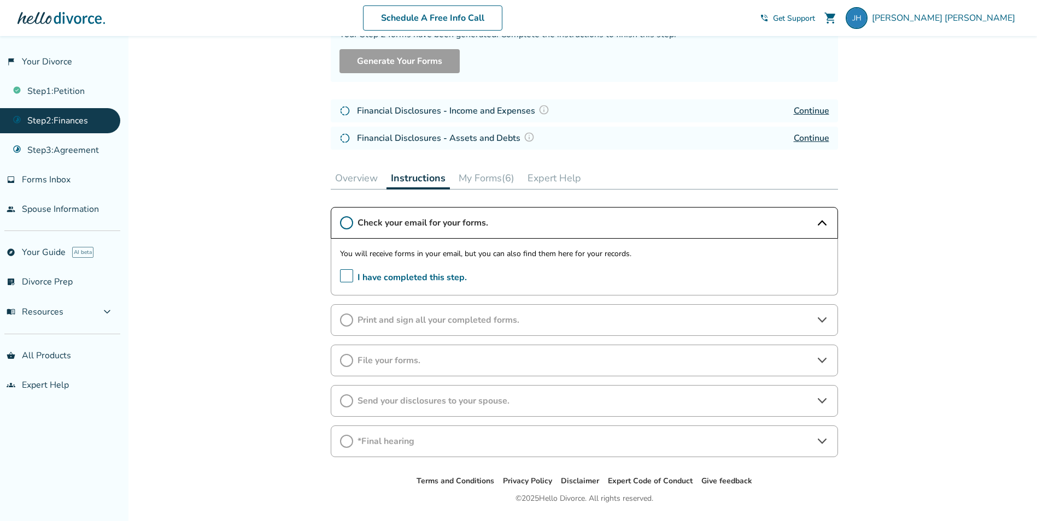
scroll to position [139, 0]
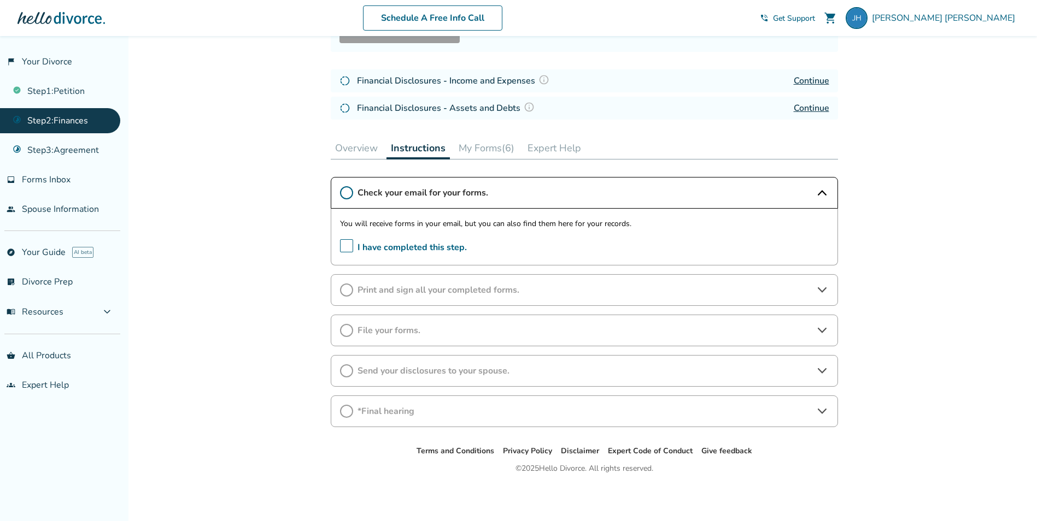
click at [819, 327] on icon at bounding box center [821, 330] width 13 height 13
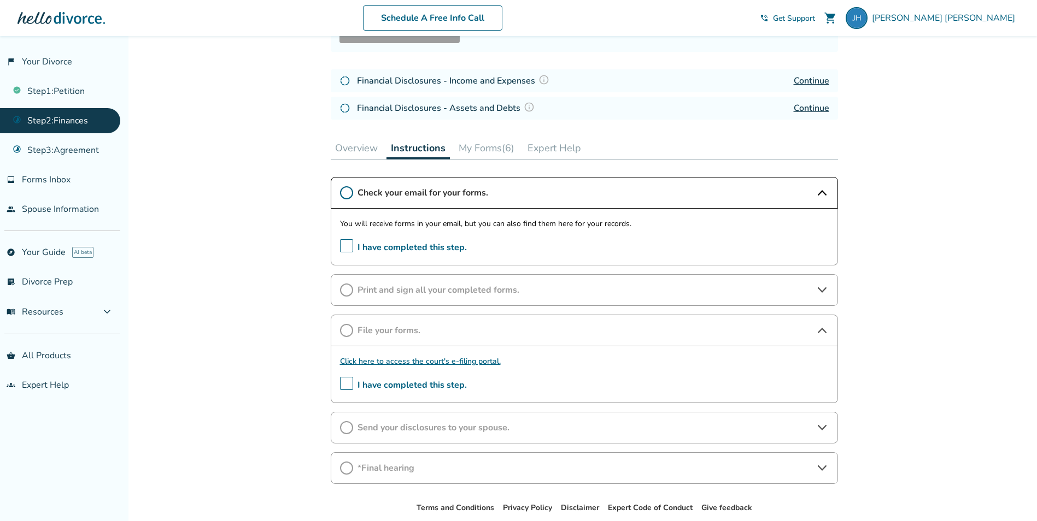
click at [821, 429] on icon at bounding box center [821, 427] width 9 height 5
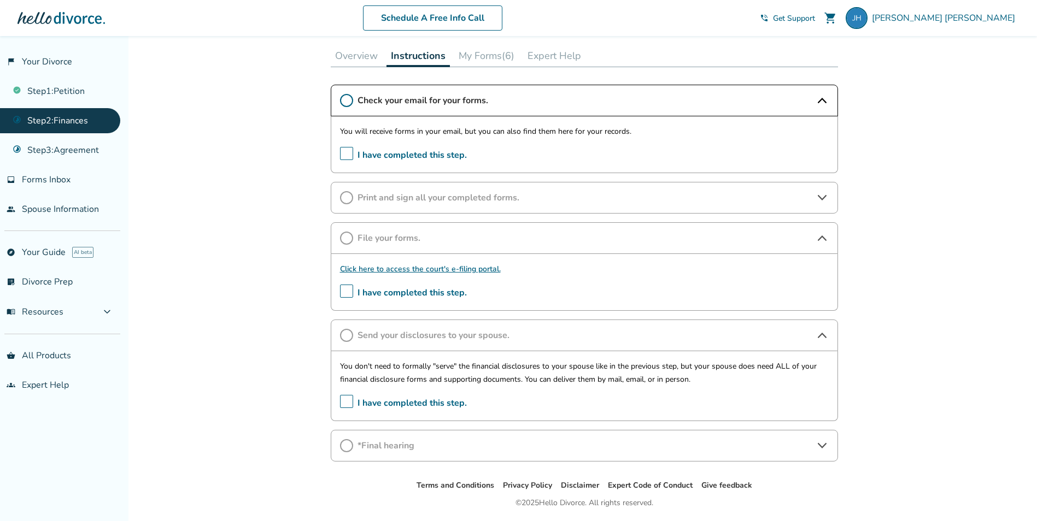
scroll to position [249, 0]
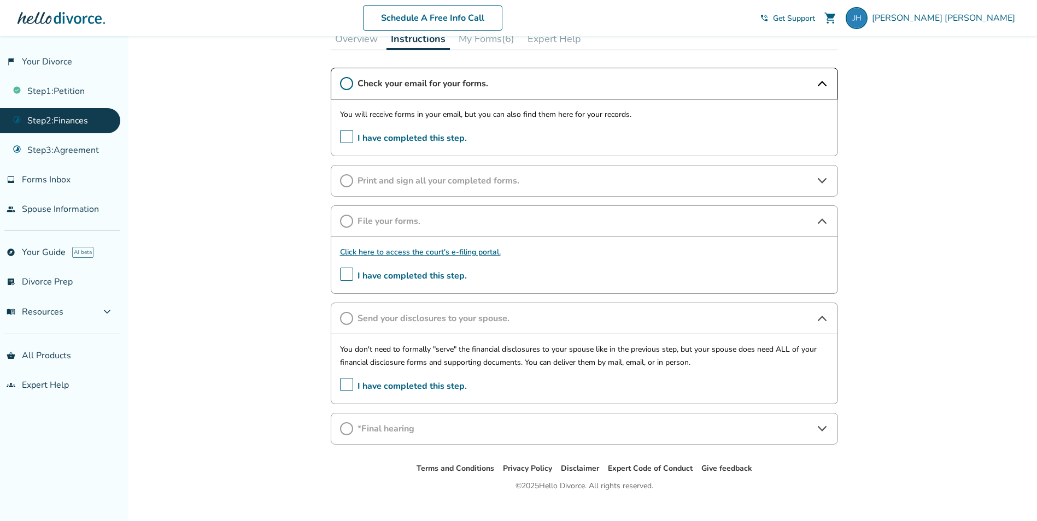
click at [821, 179] on icon at bounding box center [821, 180] width 13 height 13
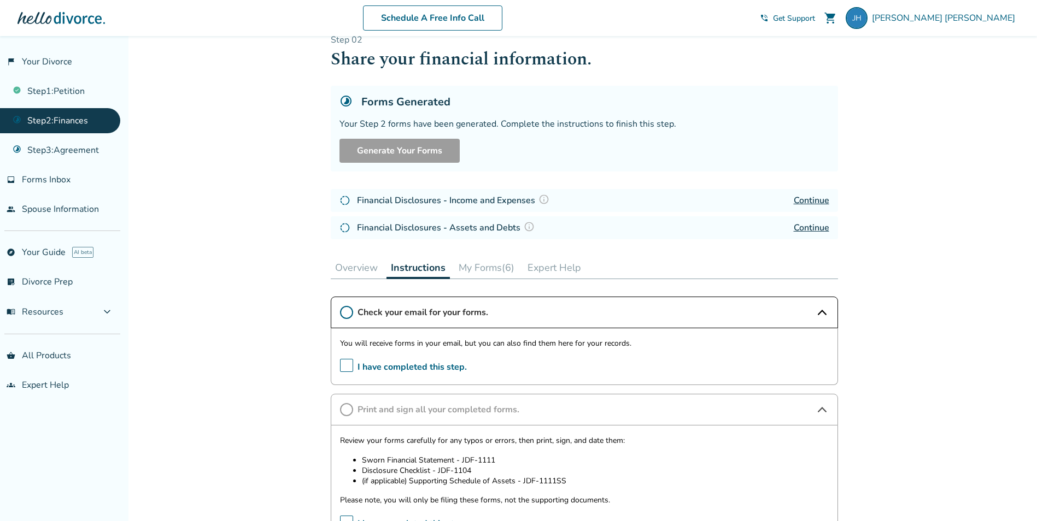
scroll to position [0, 0]
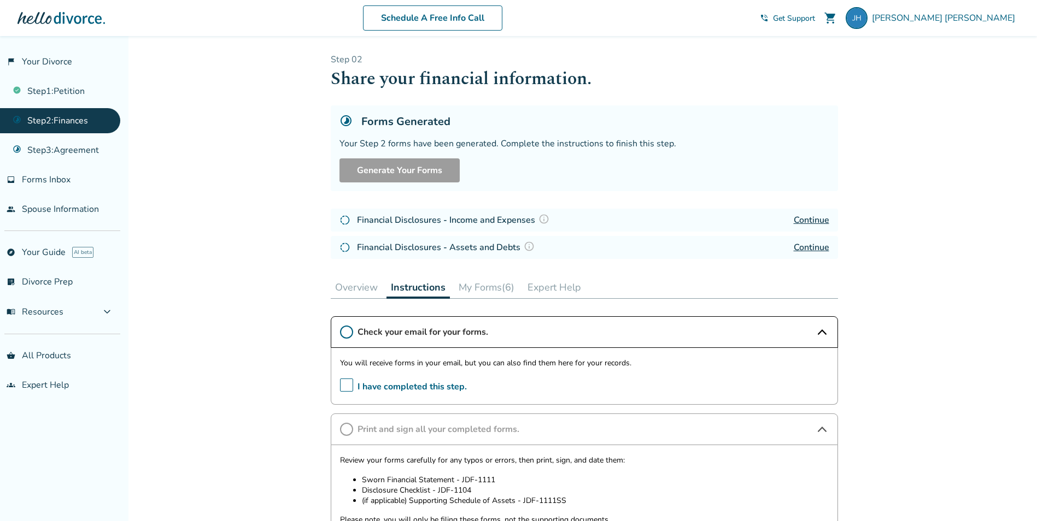
click at [488, 284] on button "My Forms (6)" at bounding box center [486, 288] width 64 height 22
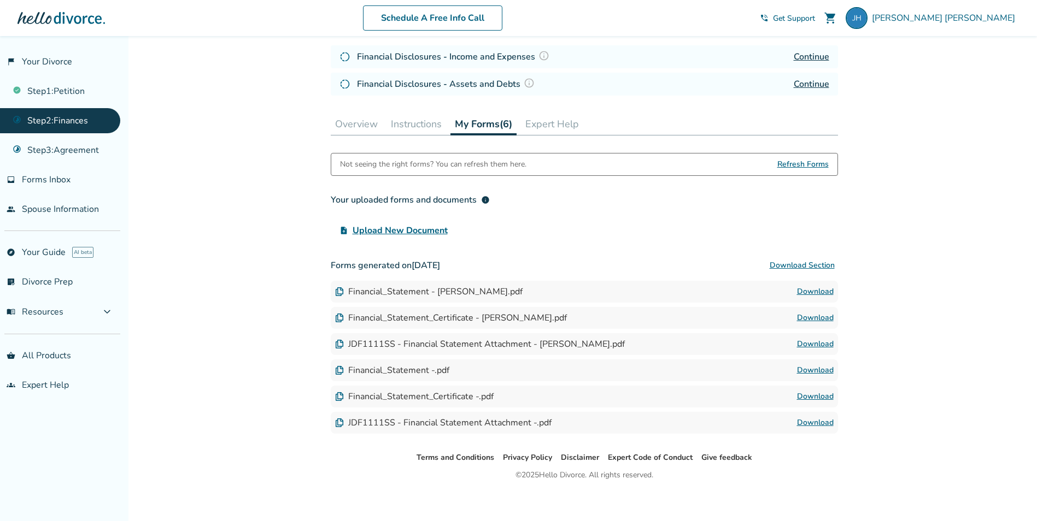
scroll to position [164, 0]
click at [779, 164] on span "Refresh Forms" at bounding box center [802, 164] width 51 height 22
click at [346, 422] on div "JDF1111SS - Financial Statement Attachment -.pdf" at bounding box center [443, 422] width 216 height 12
click at [817, 422] on link "Download" at bounding box center [815, 422] width 37 height 13
click at [818, 424] on link "Download" at bounding box center [815, 422] width 37 height 13
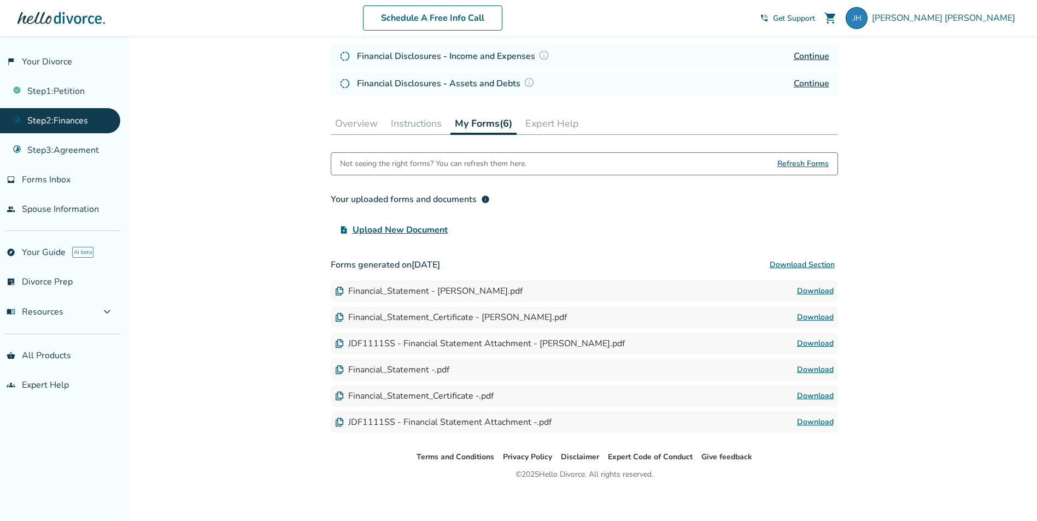
click at [571, 121] on button "Expert Help" at bounding box center [552, 124] width 62 height 22
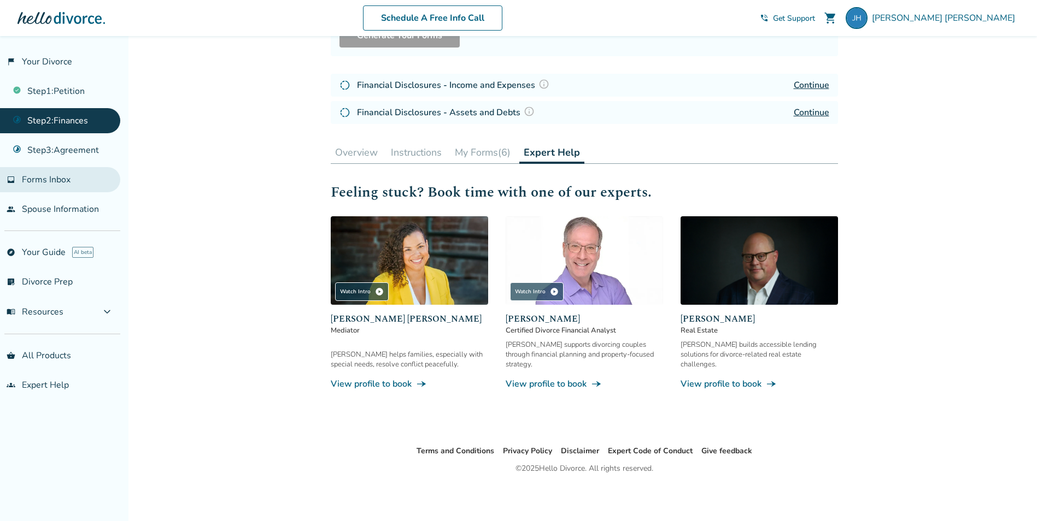
click at [54, 174] on span "Forms Inbox" at bounding box center [46, 180] width 49 height 12
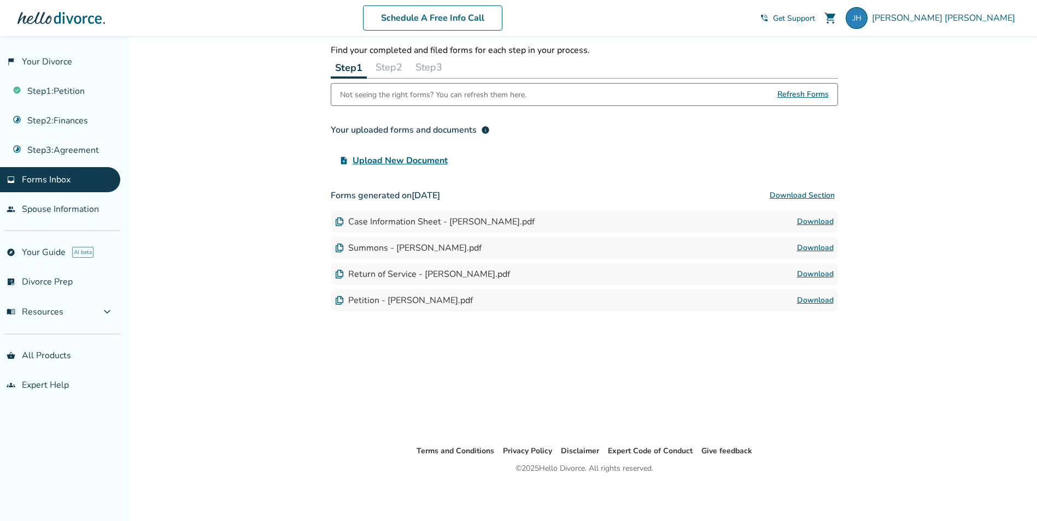
scroll to position [36, 0]
click at [398, 62] on button "Step 2" at bounding box center [389, 67] width 36 height 22
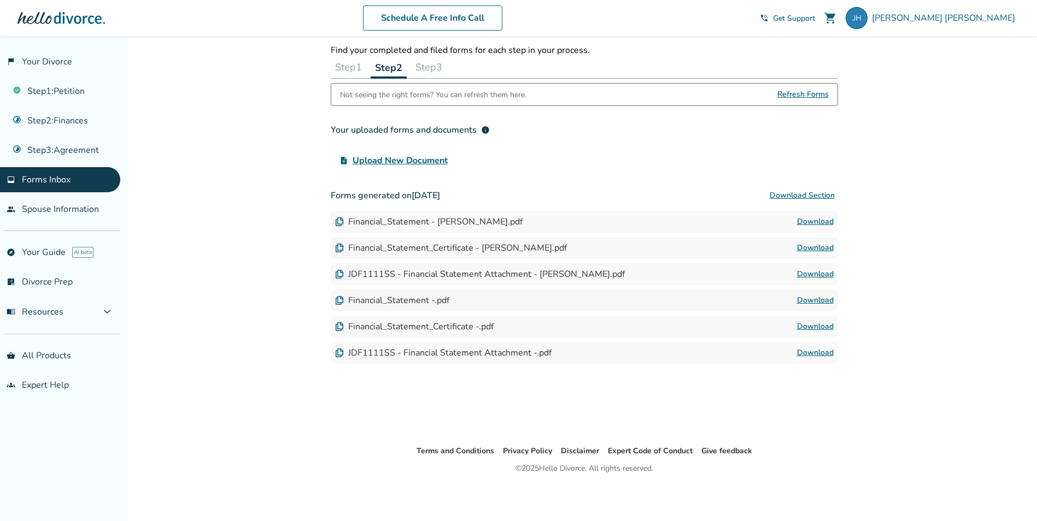
click at [427, 70] on button "Step 3" at bounding box center [429, 67] width 36 height 22
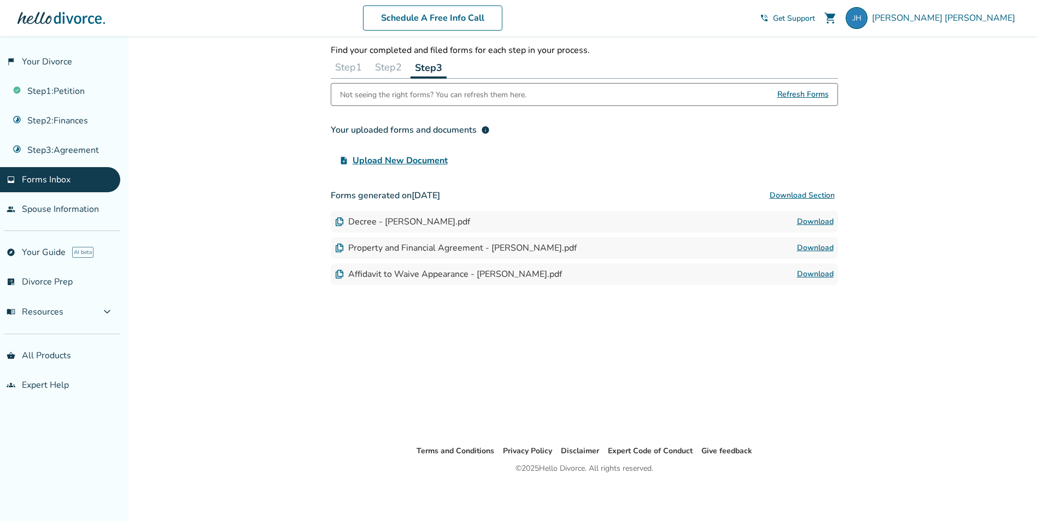
click at [802, 250] on link "Download" at bounding box center [815, 248] width 37 height 13
